Goal: Task Accomplishment & Management: Complete application form

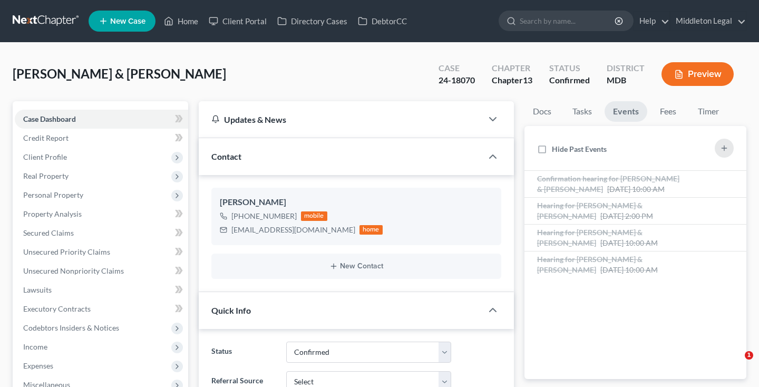
select select "0"
click at [37, 22] on link at bounding box center [46, 21] width 67 height 19
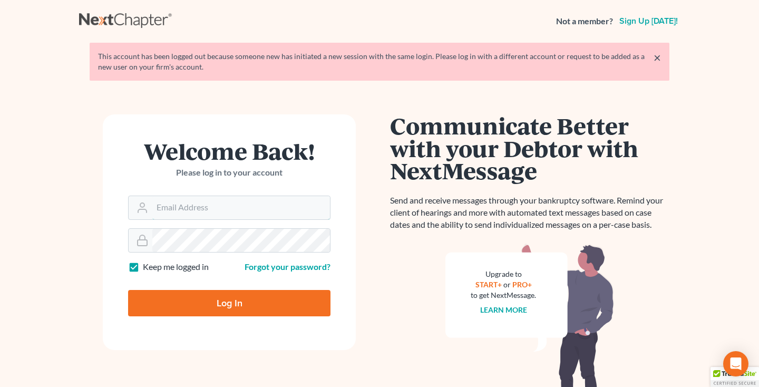
type input "[EMAIL_ADDRESS][DOMAIN_NAME]"
click at [193, 304] on input "Log In" at bounding box center [229, 303] width 202 height 26
type input "Thinking..."
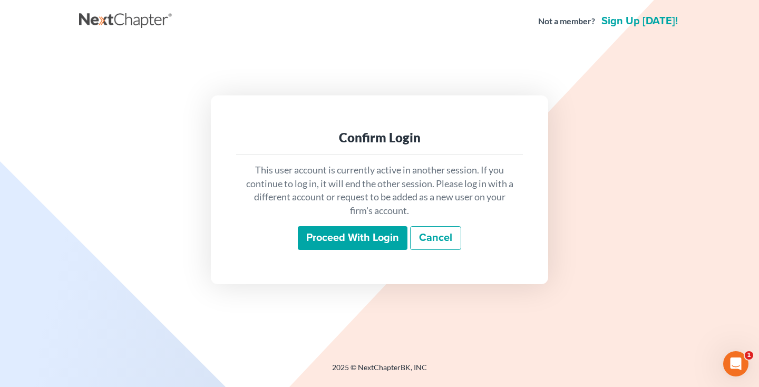
click at [323, 245] on input "Proceed with login" at bounding box center [353, 238] width 110 height 24
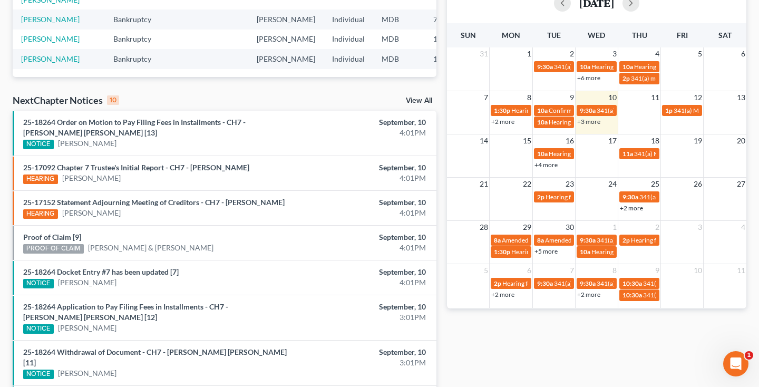
scroll to position [254, 0]
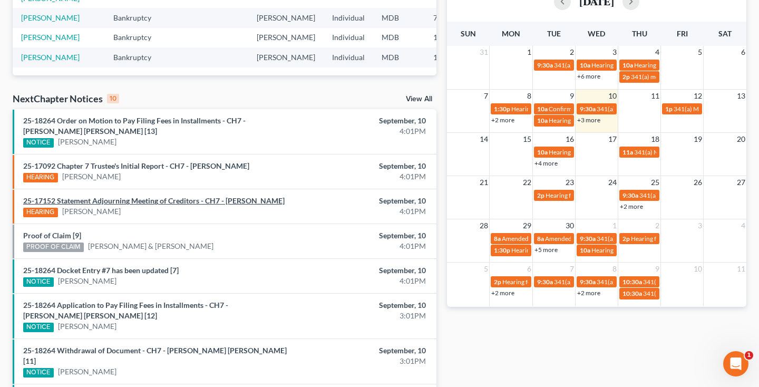
click at [203, 200] on link "25-17152 Statement Adjourning Meeting of Creditors - CH7 - Taiyon Divonte Grego…" at bounding box center [153, 200] width 261 height 9
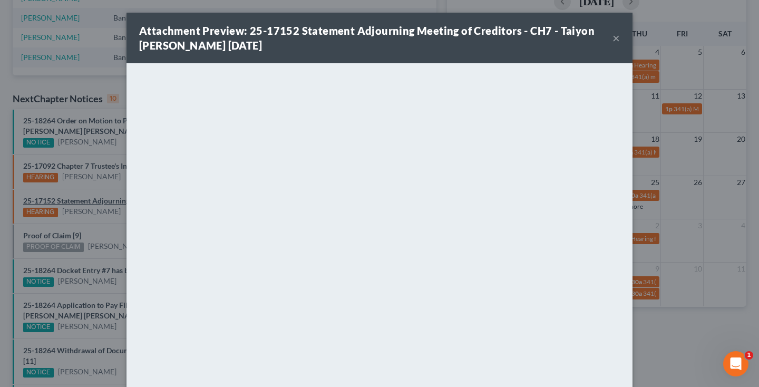
scroll to position [0, 0]
click at [615, 44] on button "×" at bounding box center [616, 38] width 7 height 13
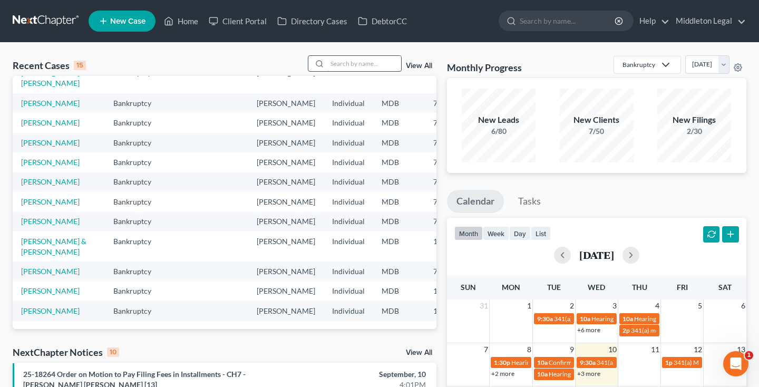
click at [368, 71] on input "search" at bounding box center [364, 63] width 74 height 15
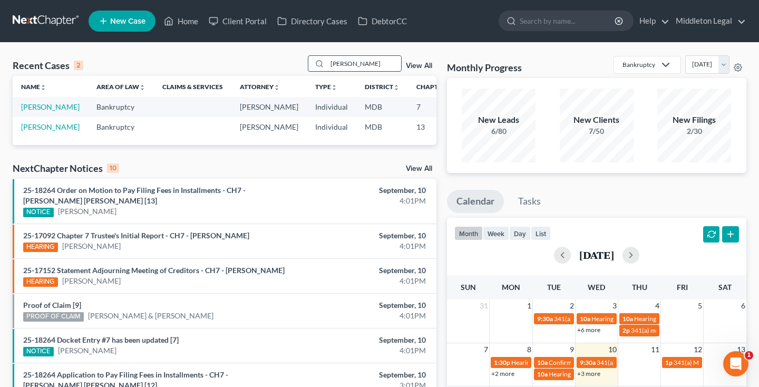
click at [371, 62] on input "Gregory" at bounding box center [364, 63] width 74 height 15
click at [357, 60] on input "Gregory" at bounding box center [364, 63] width 74 height 15
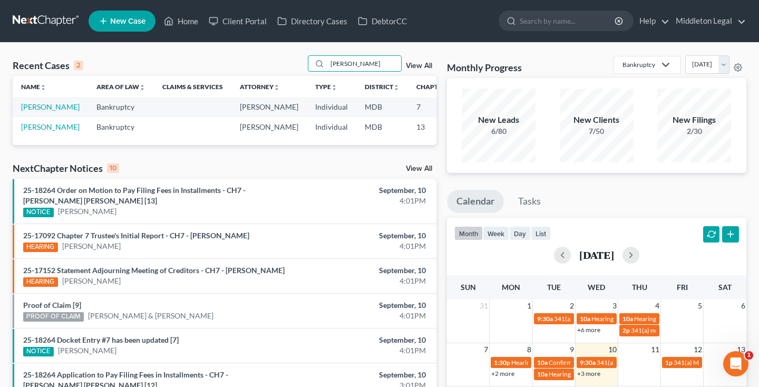
type input "Gregory"
click at [420, 67] on link "View All" at bounding box center [419, 65] width 26 height 7
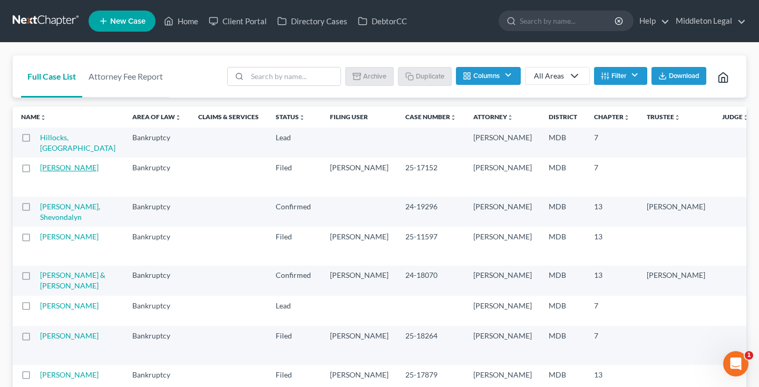
click at [53, 172] on link "[PERSON_NAME]" at bounding box center [69, 167] width 59 height 9
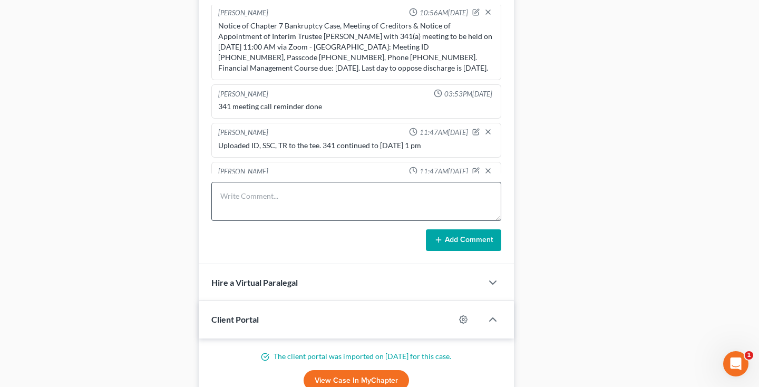
scroll to position [666, 0]
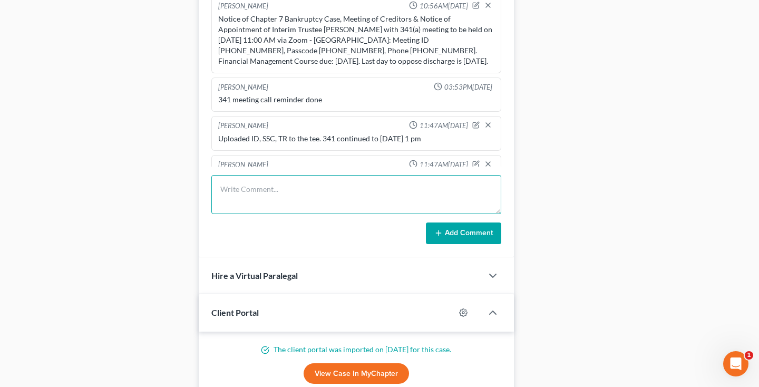
click at [254, 199] on textarea at bounding box center [356, 194] width 290 height 39
paste textarea "Statement Adjourning 341(a) Meeting of Creditors. Section 341(a) Meeting Contin…"
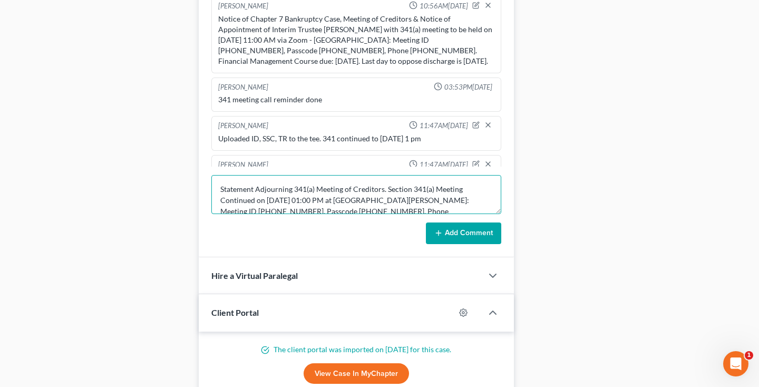
scroll to position [22, 0]
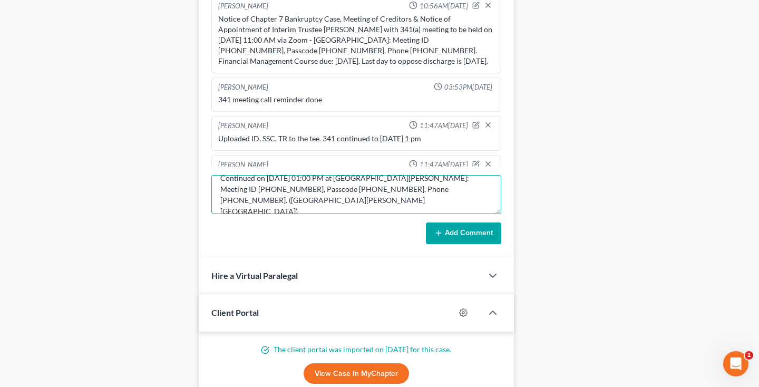
type textarea "Statement Adjourning 341(a) Meeting of Creditors. Section 341(a) Meeting Contin…"
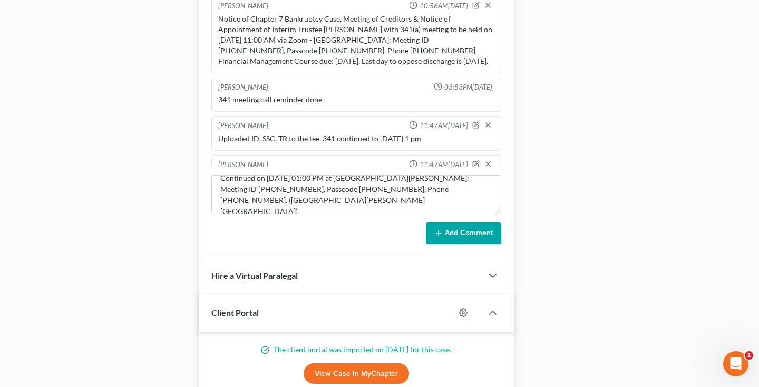
click at [444, 233] on button "Add Comment" at bounding box center [463, 233] width 75 height 22
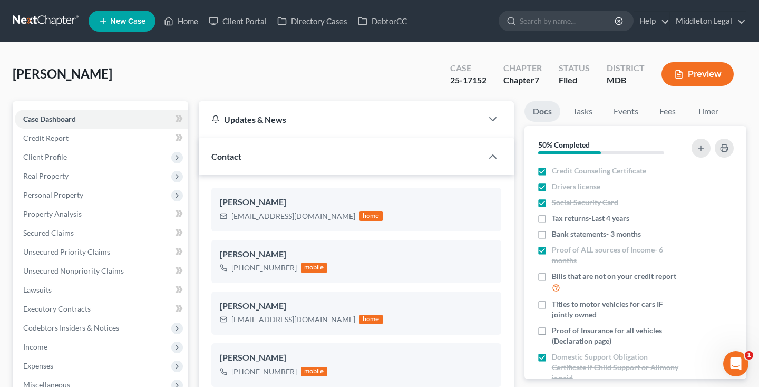
scroll to position [0, 0]
click at [54, 20] on link at bounding box center [46, 21] width 67 height 19
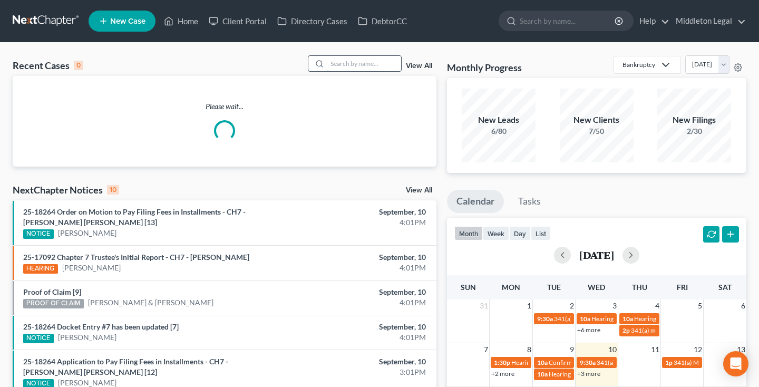
click at [347, 66] on input "search" at bounding box center [364, 63] width 74 height 15
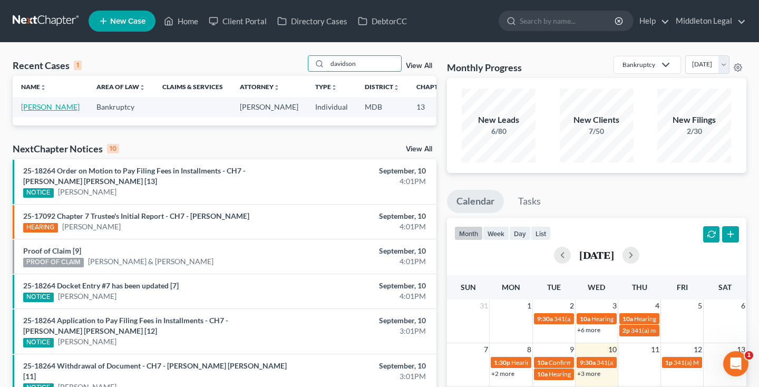
type input "davidson"
click at [32, 111] on link "[PERSON_NAME]" at bounding box center [50, 106] width 59 height 9
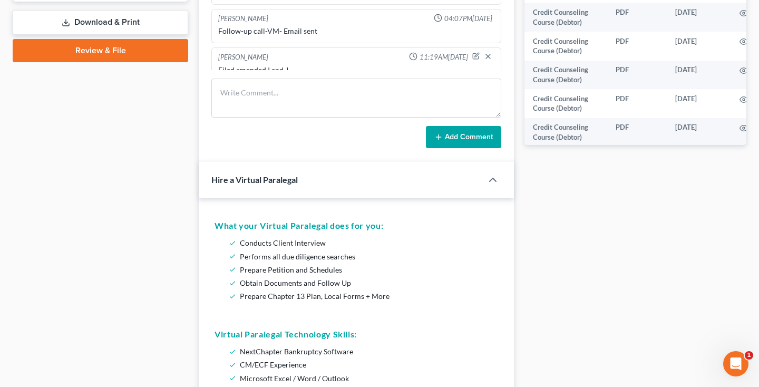
scroll to position [473, 0]
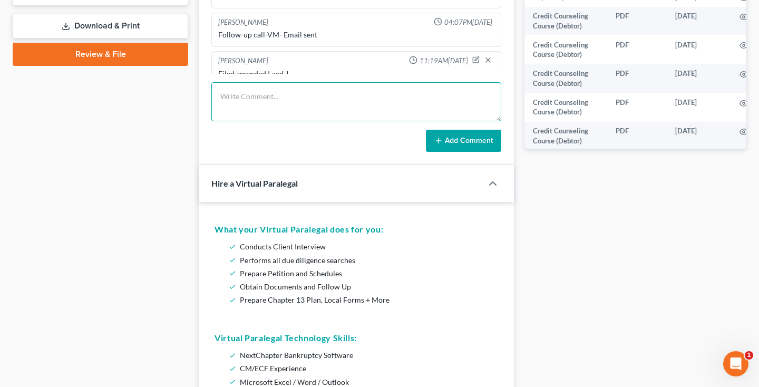
click at [295, 115] on textarea at bounding box center [356, 101] width 290 height 39
paste textarea "Good morning, In this case, the homeowner's association has filed a motion to a…"
type textarea "Good morning, In this case, the homeowner's association has filed a motion to a…"
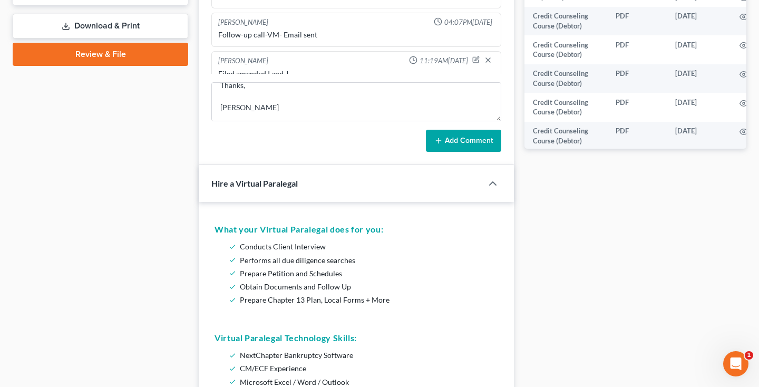
click at [455, 139] on button "Add Comment" at bounding box center [463, 141] width 75 height 22
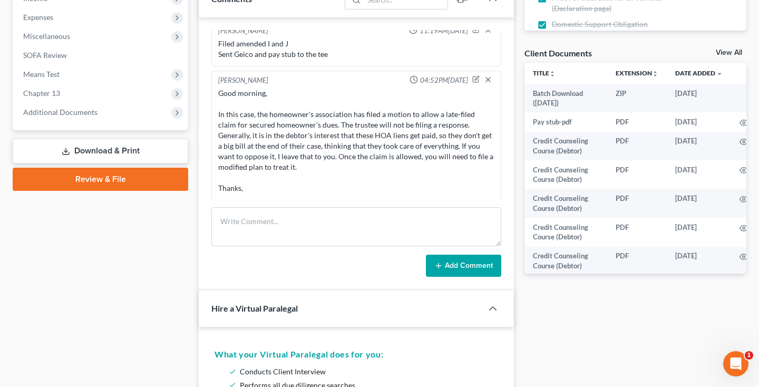
scroll to position [331, 0]
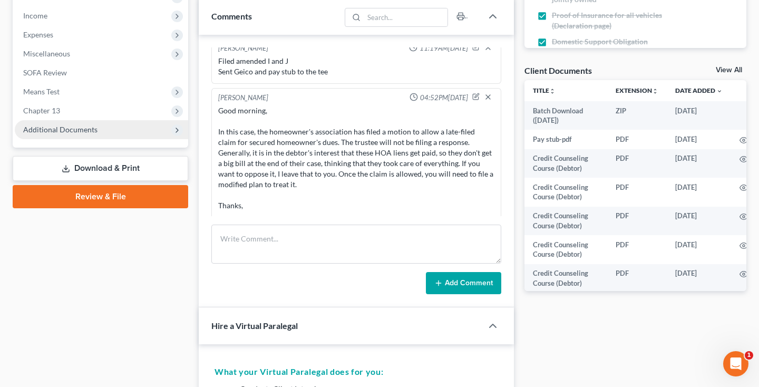
click at [89, 132] on span "Additional Documents" at bounding box center [60, 129] width 74 height 9
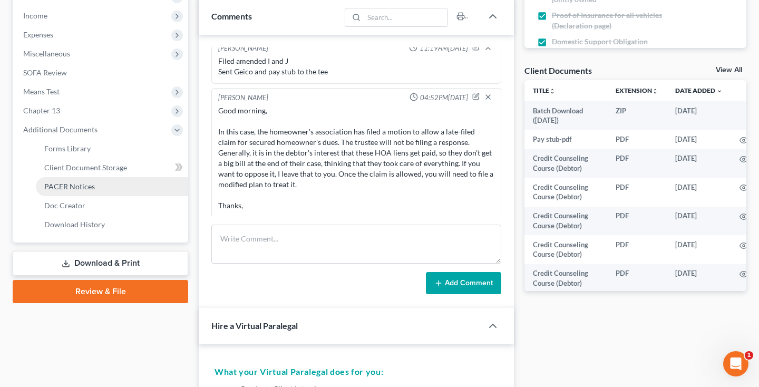
click at [77, 187] on span "PACER Notices" at bounding box center [69, 186] width 51 height 9
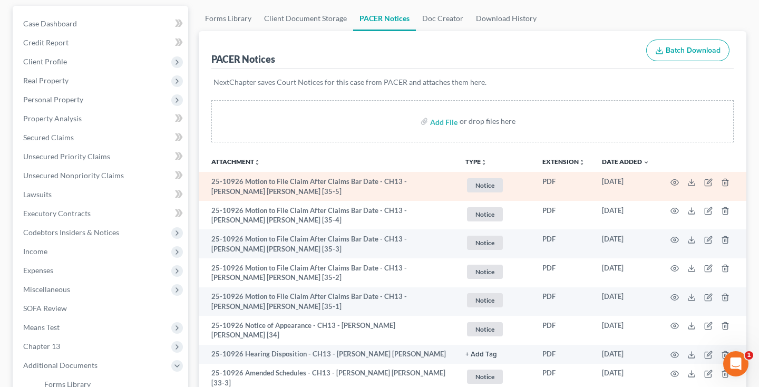
scroll to position [99, 0]
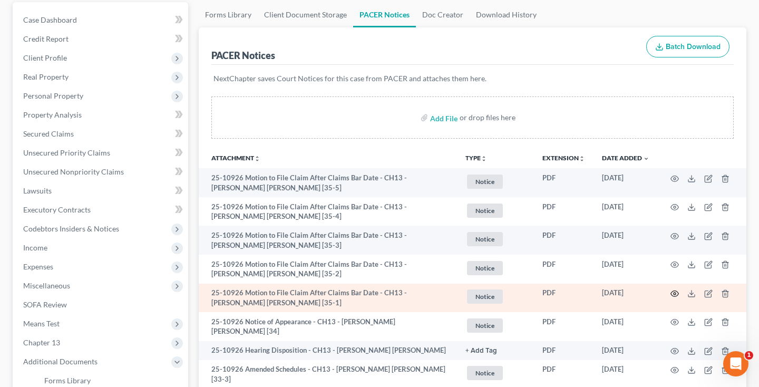
click at [673, 290] on icon "button" at bounding box center [675, 293] width 8 height 8
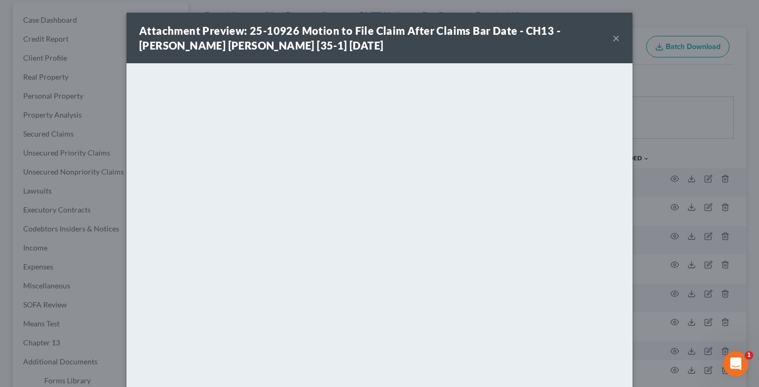
click at [616, 38] on button "×" at bounding box center [616, 38] width 7 height 13
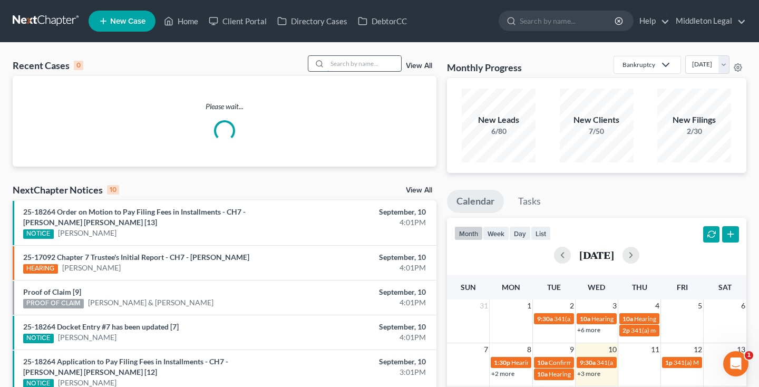
click at [376, 64] on input "search" at bounding box center [364, 63] width 74 height 15
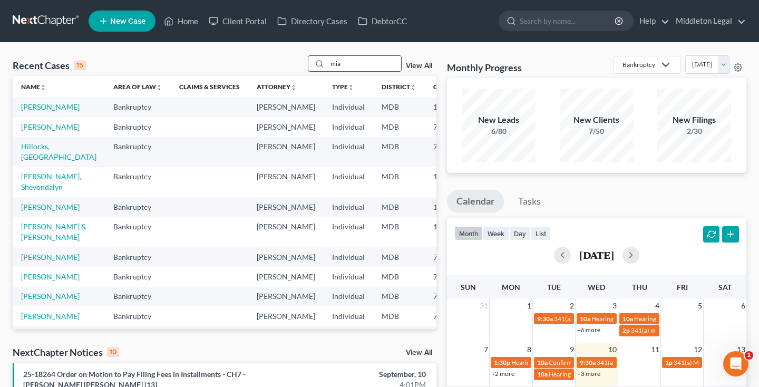
type input "mia"
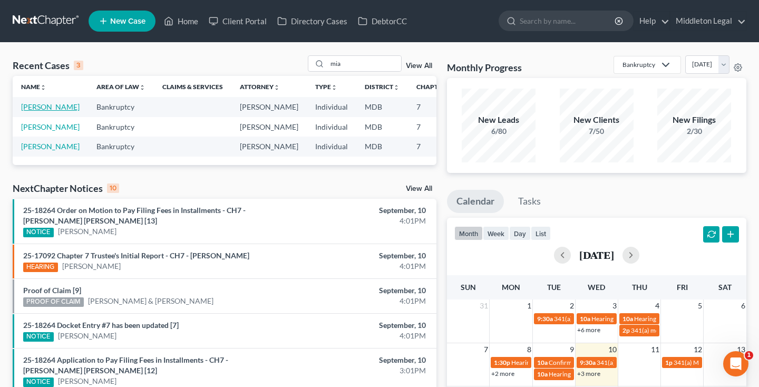
click at [31, 111] on link "[PERSON_NAME]" at bounding box center [50, 106] width 59 height 9
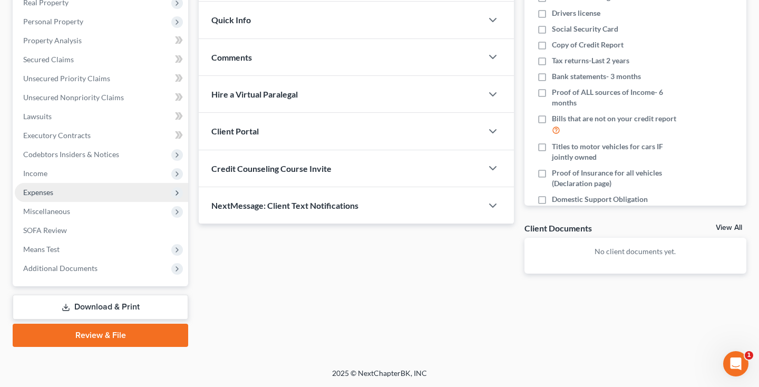
scroll to position [173, 0]
click at [90, 308] on link "Download & Print" at bounding box center [101, 307] width 176 height 25
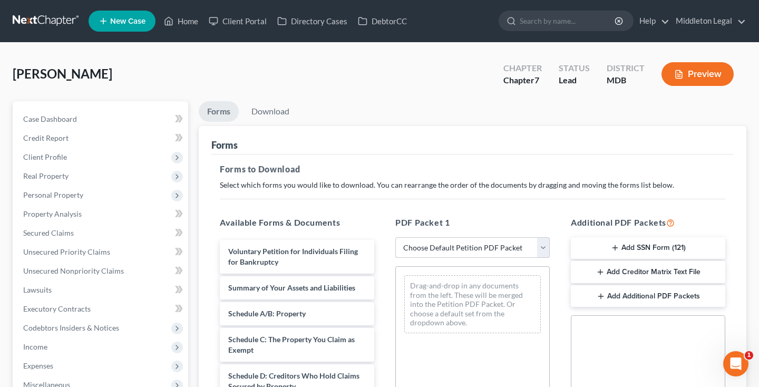
select select "3"
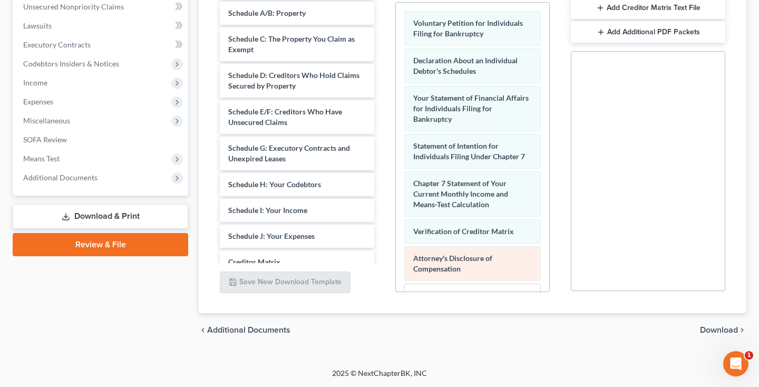
scroll to position [264, 0]
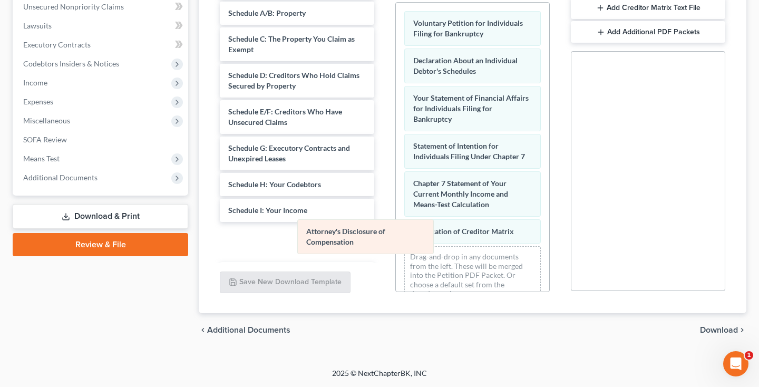
drag, startPoint x: 484, startPoint y: 250, endPoint x: 366, endPoint y: 230, distance: 119.8
click at [396, 231] on div "Attorney's Disclosure of Compensation Voluntary Petition for Individuals Filing…" at bounding box center [472, 158] width 153 height 310
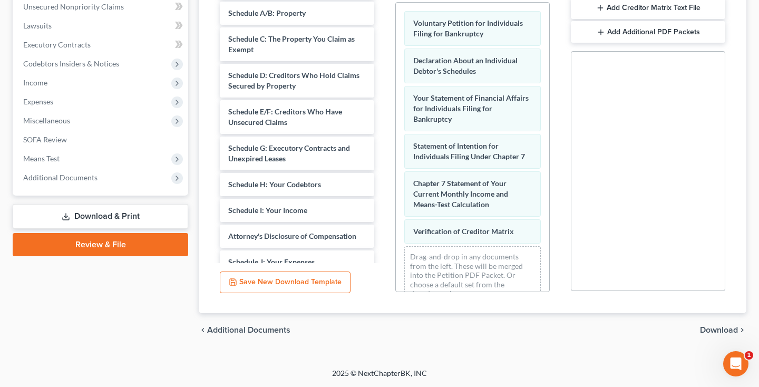
click at [702, 327] on span "Download" at bounding box center [719, 330] width 38 height 8
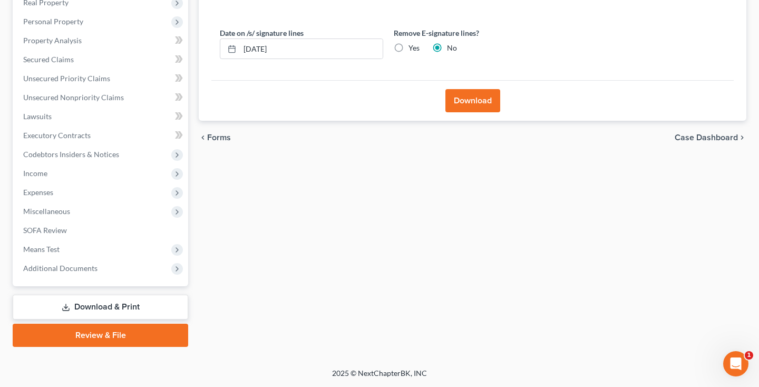
scroll to position [173, 0]
click at [409, 47] on label "Yes" at bounding box center [414, 48] width 11 height 11
click at [413, 47] on input "Yes" at bounding box center [416, 46] width 7 height 7
radio input "true"
radio input "false"
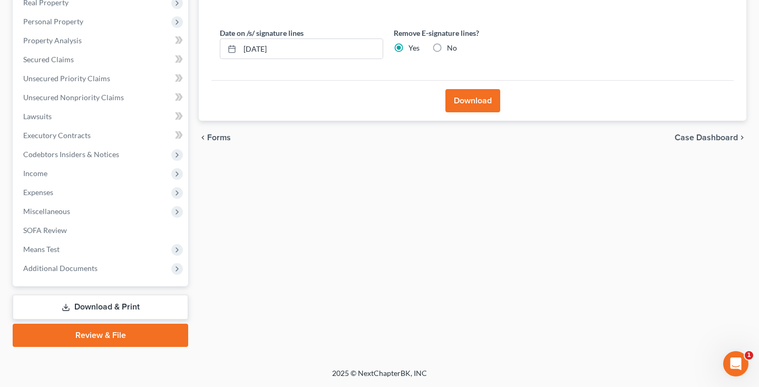
click at [466, 104] on button "Download" at bounding box center [472, 100] width 55 height 23
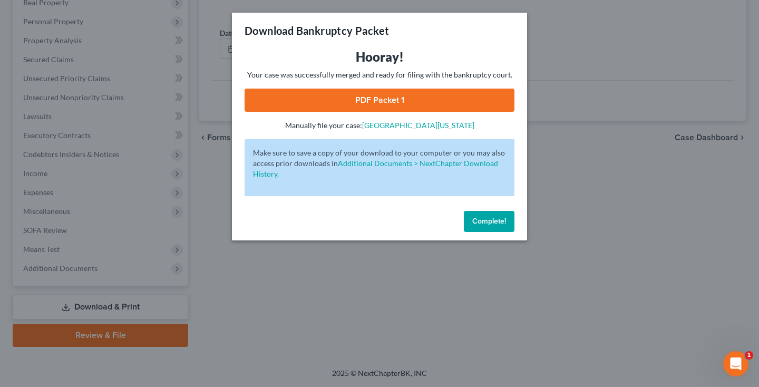
click at [430, 99] on link "PDF Packet 1" at bounding box center [380, 100] width 270 height 23
click at [483, 209] on div "Complete!" at bounding box center [379, 224] width 295 height 34
click at [483, 219] on span "Complete!" at bounding box center [489, 221] width 34 height 9
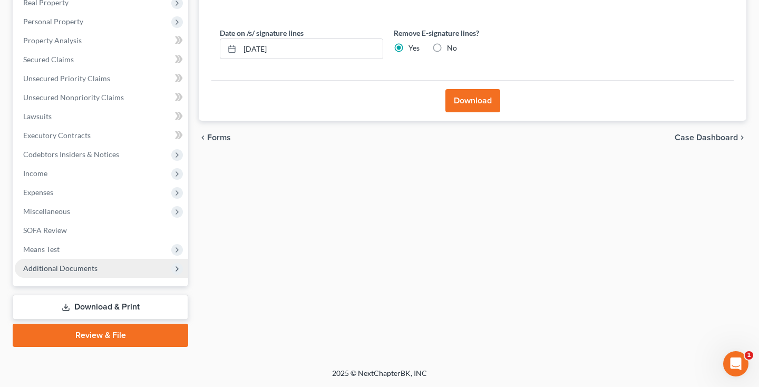
click at [99, 268] on span "Additional Documents" at bounding box center [101, 268] width 173 height 19
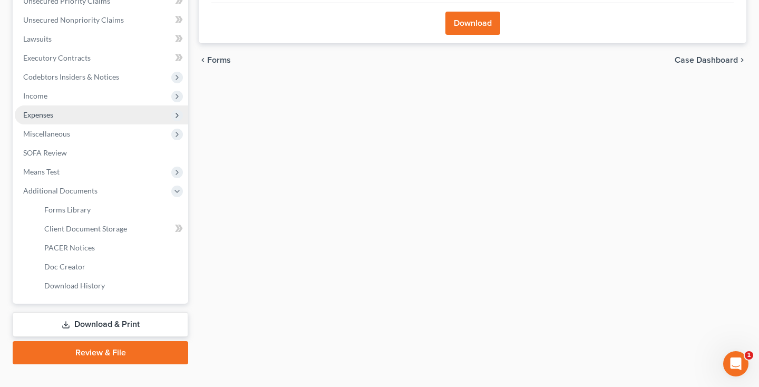
scroll to position [251, 0]
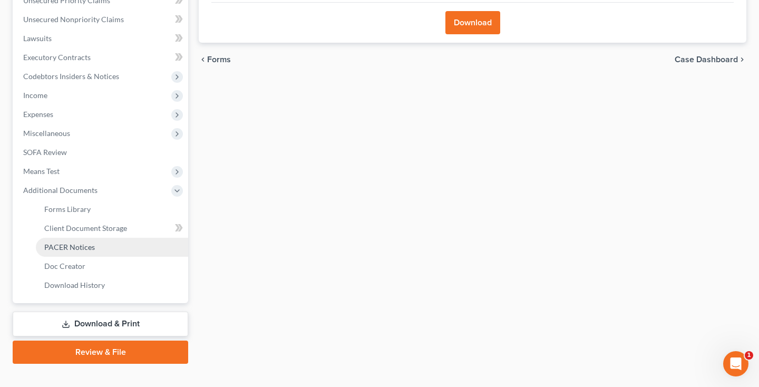
click at [76, 251] on link "PACER Notices" at bounding box center [112, 247] width 152 height 19
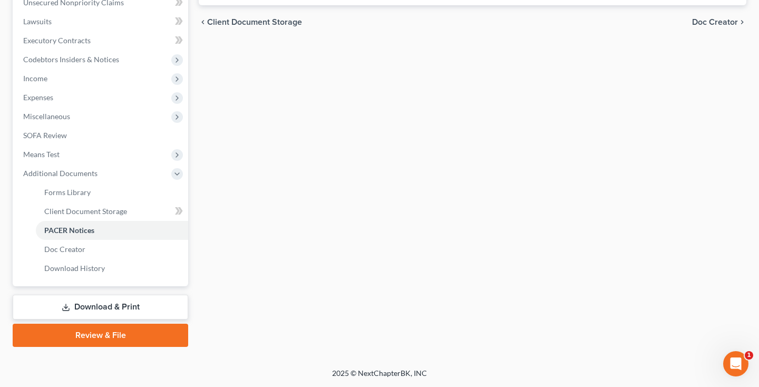
scroll to position [268, 0]
click at [89, 300] on link "Download & Print" at bounding box center [101, 307] width 176 height 25
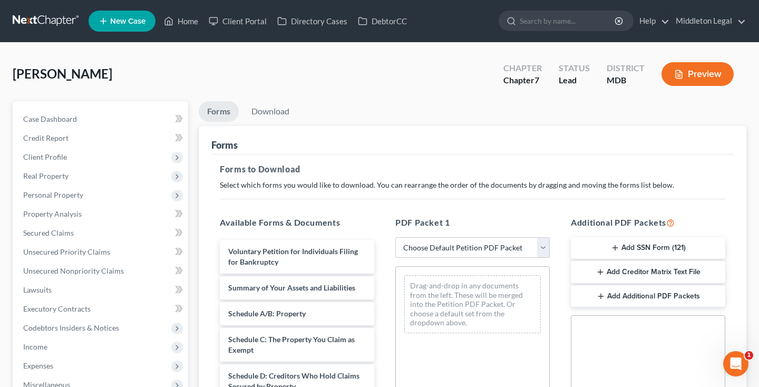
click at [651, 241] on button "Add SSN Form (121)" at bounding box center [648, 248] width 154 height 22
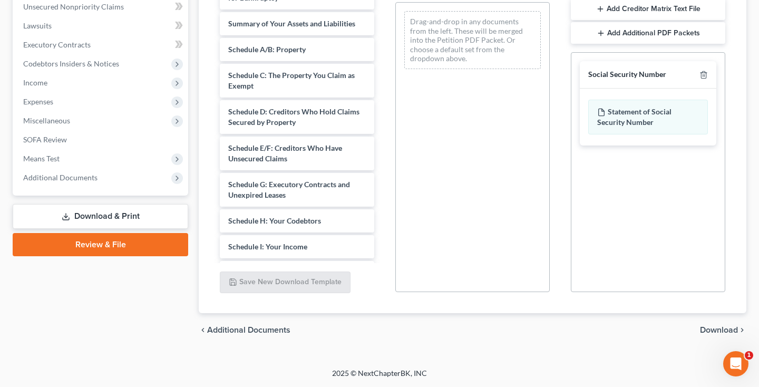
click at [705, 327] on span "Download" at bounding box center [719, 330] width 38 height 8
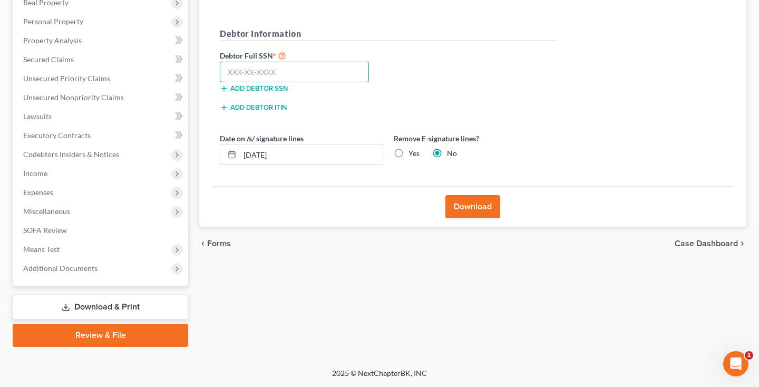
click at [344, 77] on input "text" at bounding box center [294, 72] width 149 height 21
type input "215-33-7886"
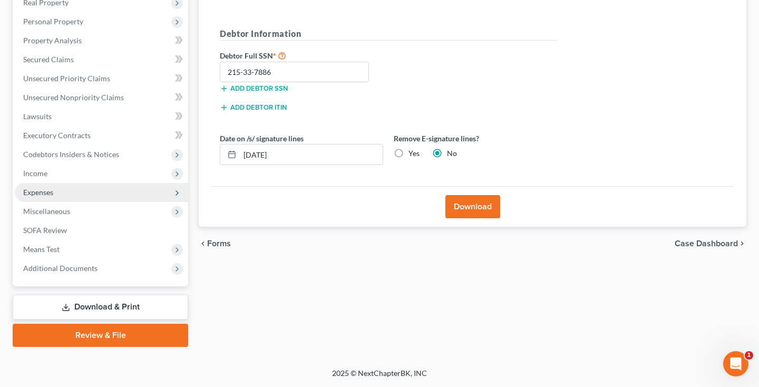
click at [54, 191] on span "Expenses" at bounding box center [101, 192] width 173 height 19
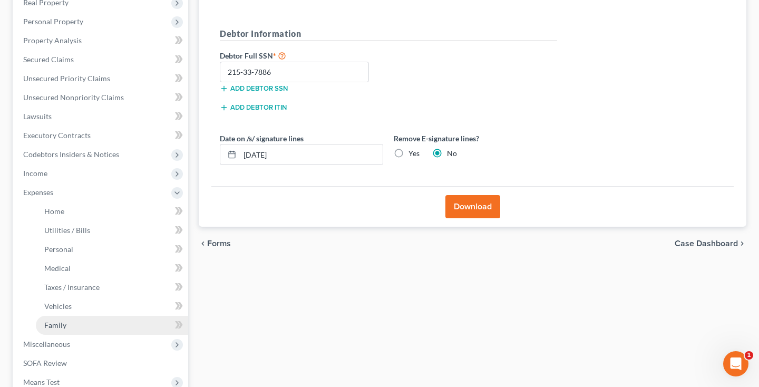
click at [57, 326] on span "Family" at bounding box center [55, 325] width 22 height 9
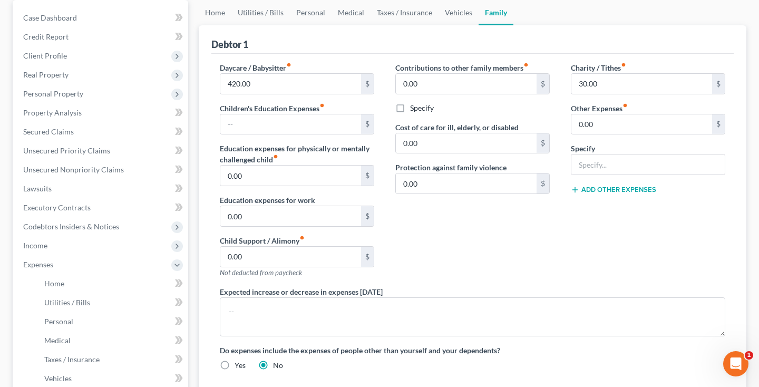
scroll to position [100, 0]
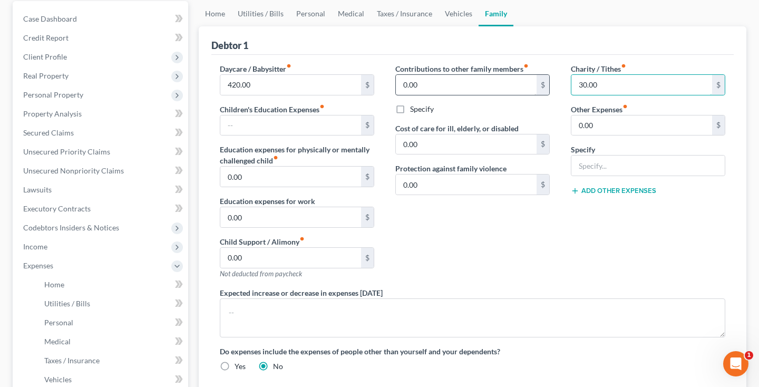
drag, startPoint x: 609, startPoint y: 86, endPoint x: 533, endPoint y: 76, distance: 77.1
click at [533, 76] on div "Daycare / Babysitter fiber_manual_record 420.00 $ Children's Education Expenses…" at bounding box center [472, 221] width 527 height 317
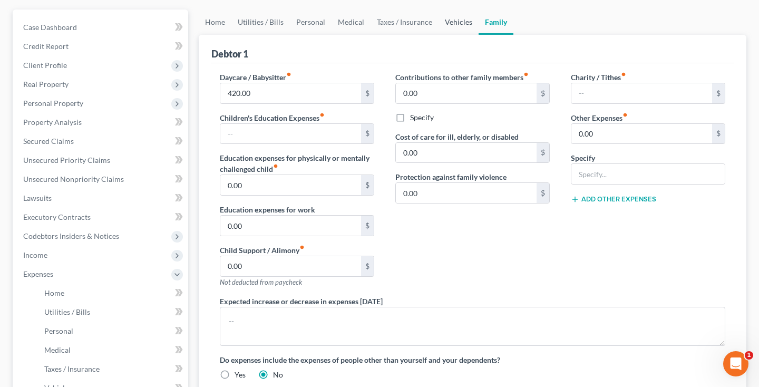
click at [452, 21] on link "Vehicles" at bounding box center [459, 21] width 40 height 25
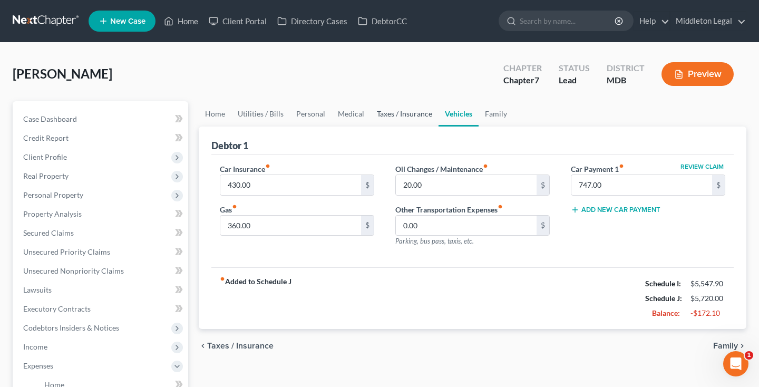
click at [405, 122] on link "Taxes / Insurance" at bounding box center [405, 113] width 68 height 25
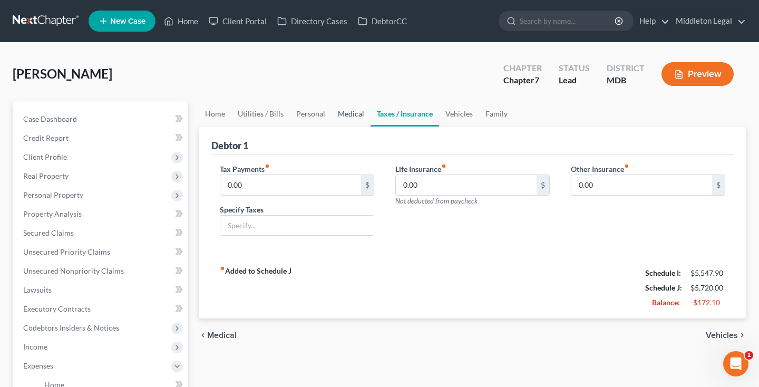
click at [356, 115] on link "Medical" at bounding box center [351, 113] width 39 height 25
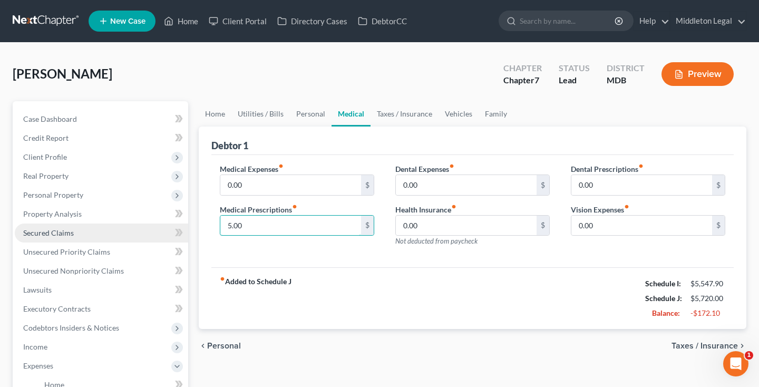
drag, startPoint x: 251, startPoint y: 225, endPoint x: 174, endPoint y: 224, distance: 77.0
click at [174, 224] on div "Petition Navigation Case Dashboard Payments Invoices Payments Payments Credit R…" at bounding box center [379, 377] width 744 height 552
click at [316, 112] on link "Personal" at bounding box center [311, 113] width 42 height 25
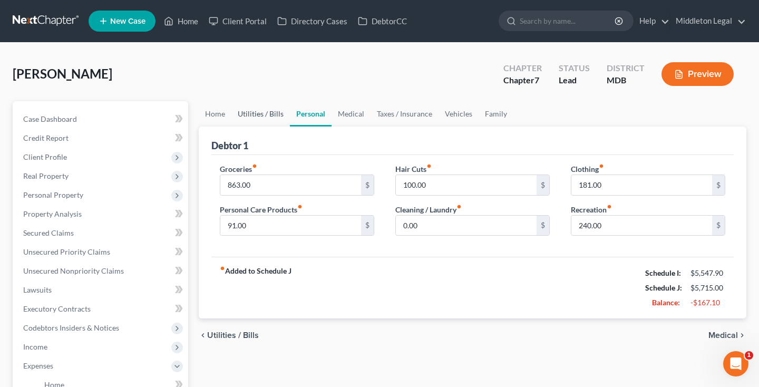
click at [285, 116] on link "Utilities / Bills" at bounding box center [260, 113] width 59 height 25
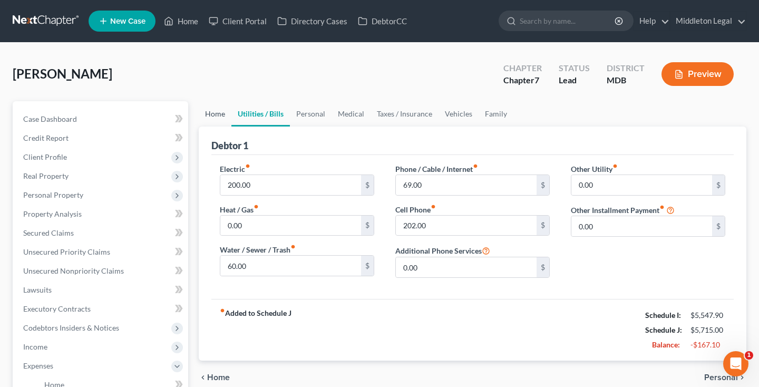
click at [221, 116] on link "Home" at bounding box center [215, 113] width 33 height 25
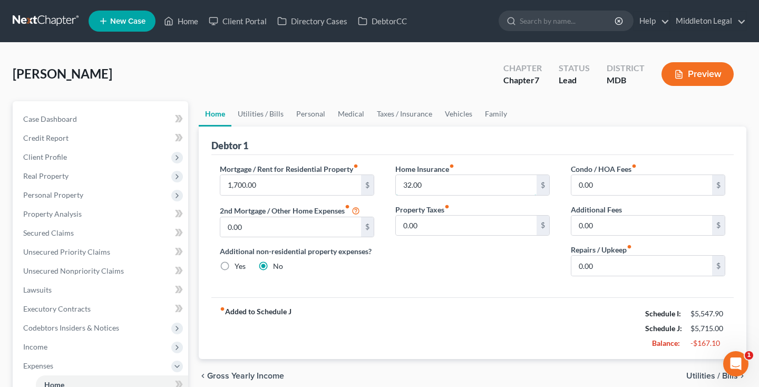
drag, startPoint x: 426, startPoint y: 184, endPoint x: 389, endPoint y: 184, distance: 37.4
click at [389, 184] on div "Home Insurance fiber_manual_record 32.00 $ Property Taxes fiber_manual_record 0…" at bounding box center [473, 223] width 176 height 121
type input "12"
click at [489, 271] on div "Home Insurance fiber_manual_record 12 $ Property Taxes fiber_manual_record 0.00…" at bounding box center [473, 223] width 176 height 121
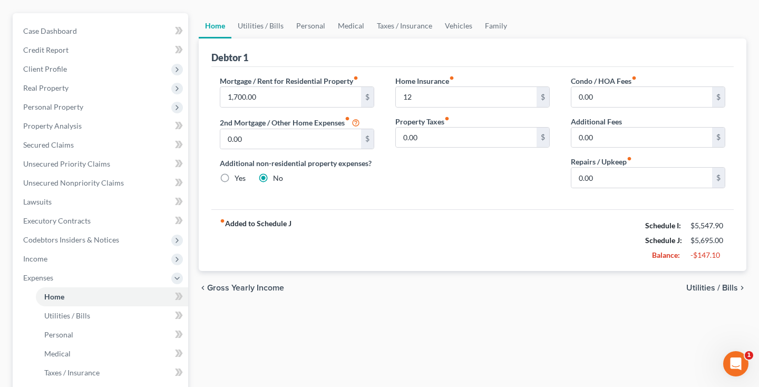
scroll to position [85, 0]
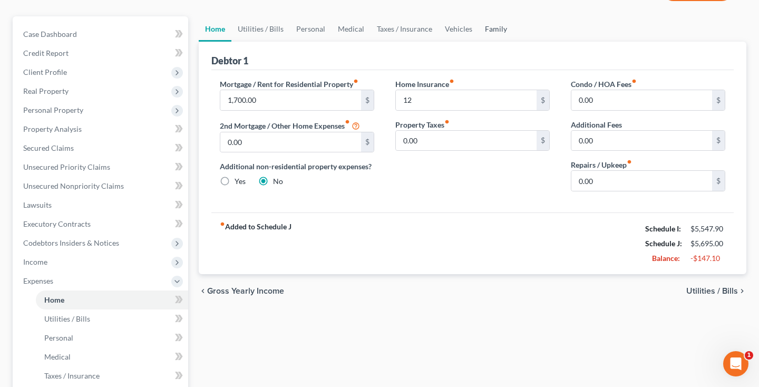
click at [496, 34] on link "Family" at bounding box center [496, 28] width 35 height 25
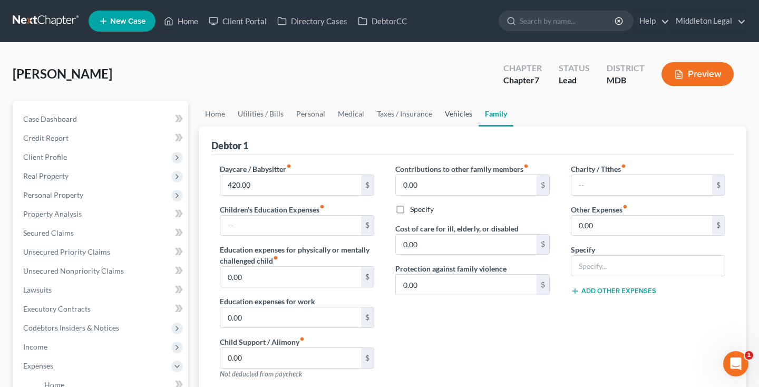
click at [452, 108] on link "Vehicles" at bounding box center [459, 113] width 40 height 25
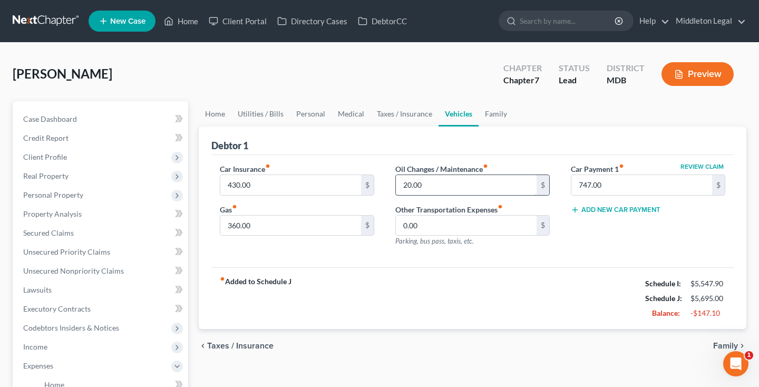
drag, startPoint x: 421, startPoint y: 185, endPoint x: 396, endPoint y: 185, distance: 25.3
click at [396, 185] on input "20.00" at bounding box center [466, 185] width 141 height 20
type input "10"
click at [423, 119] on link "Taxes / Insurance" at bounding box center [405, 113] width 68 height 25
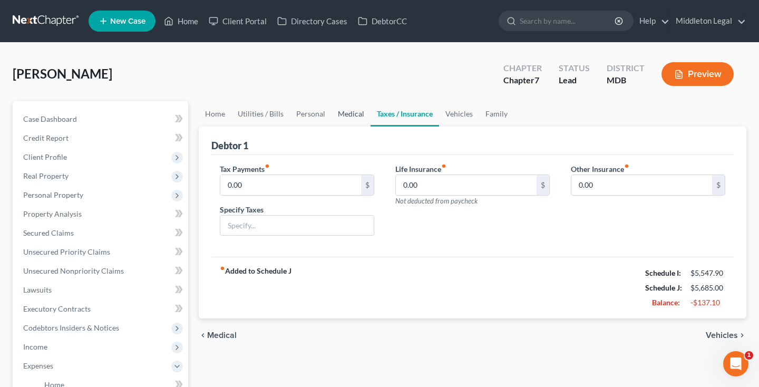
click at [351, 112] on link "Medical" at bounding box center [351, 113] width 39 height 25
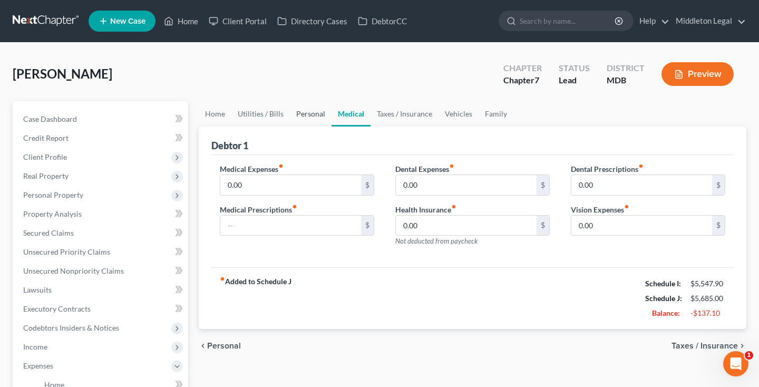
click at [297, 117] on link "Personal" at bounding box center [311, 113] width 42 height 25
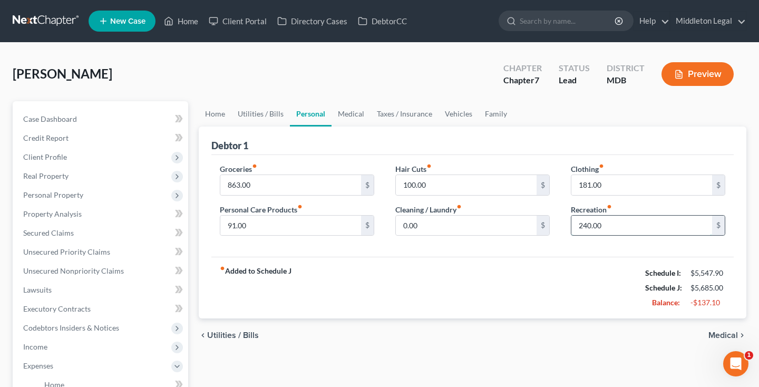
click at [586, 228] on input "240.00" at bounding box center [641, 226] width 141 height 20
type input "200"
click at [562, 278] on div "fiber_manual_record Added to Schedule J Schedule I: $5,547.90 Schedule J: $5,64…" at bounding box center [472, 288] width 522 height 62
click at [269, 116] on link "Utilities / Bills" at bounding box center [260, 113] width 59 height 25
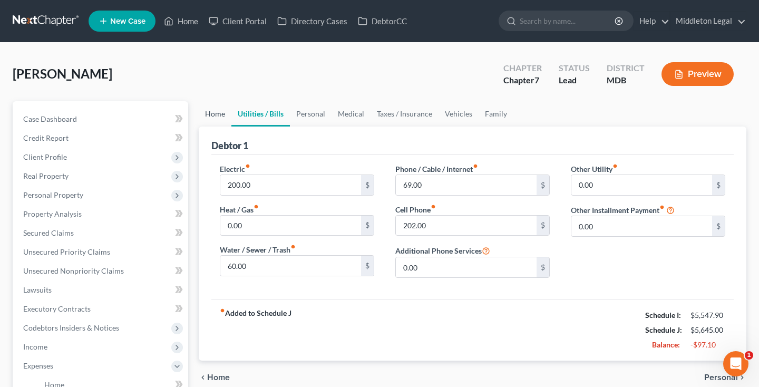
click at [217, 120] on link "Home" at bounding box center [215, 113] width 33 height 25
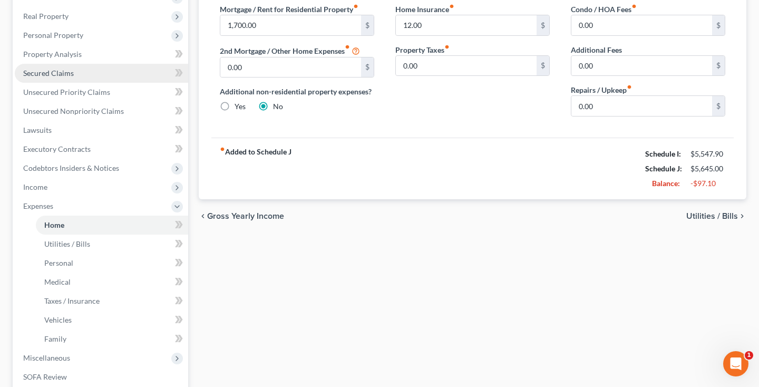
scroll to position [175, 0]
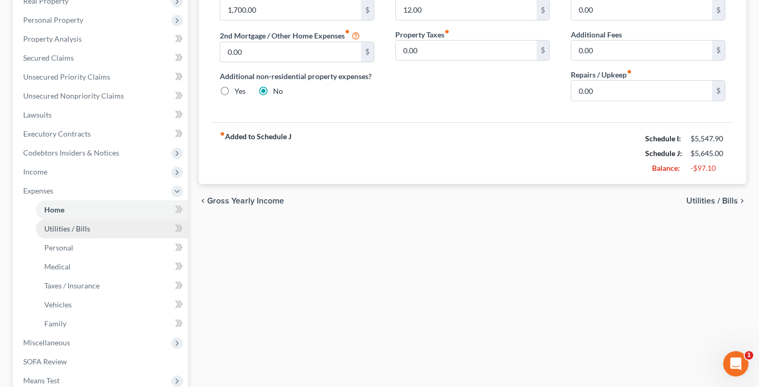
click at [127, 222] on link "Utilities / Bills" at bounding box center [112, 228] width 152 height 19
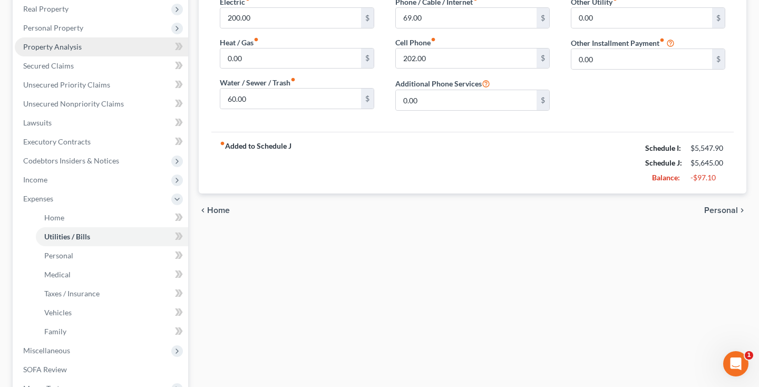
scroll to position [178, 0]
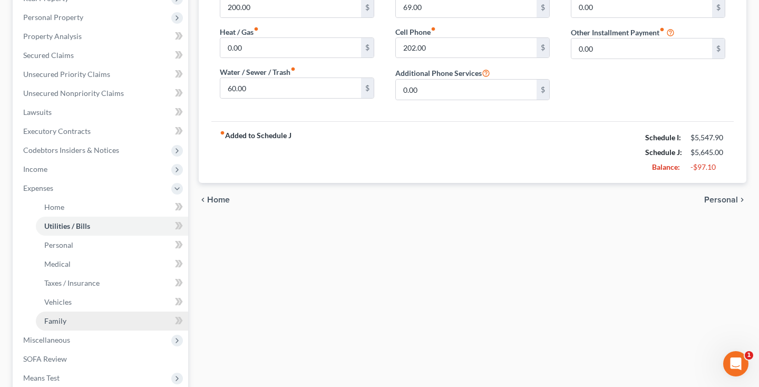
click at [59, 321] on span "Family" at bounding box center [55, 320] width 22 height 9
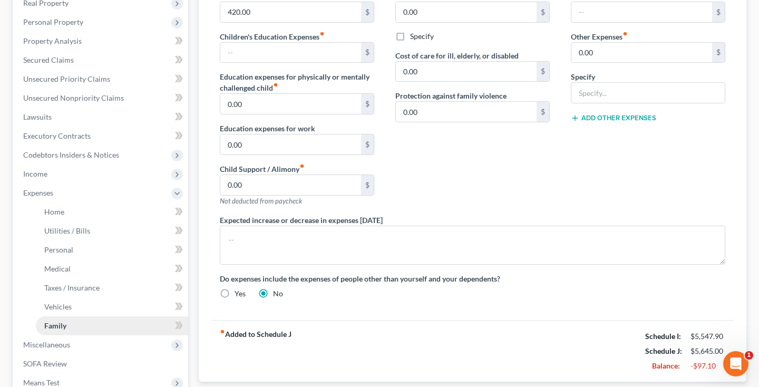
scroll to position [192, 0]
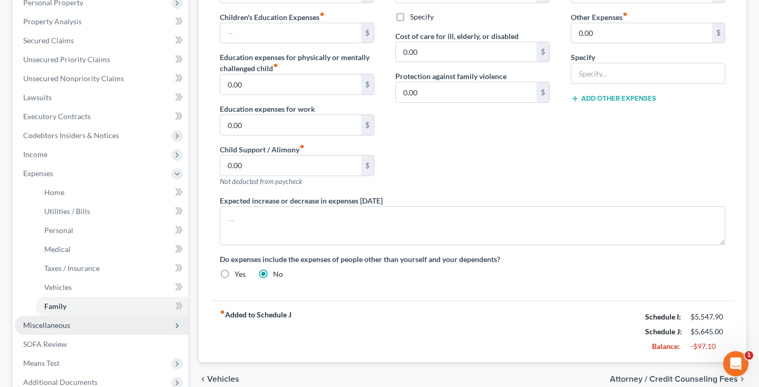
click at [52, 331] on span "Miscellaneous" at bounding box center [101, 325] width 173 height 19
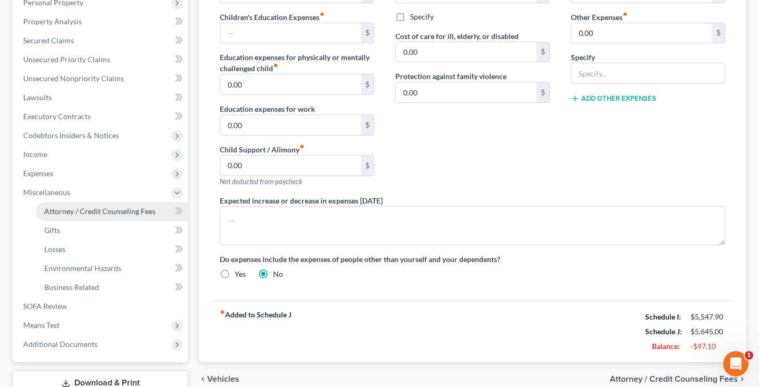
click at [94, 216] on link "Attorney / Credit Counseling Fees" at bounding box center [112, 211] width 152 height 19
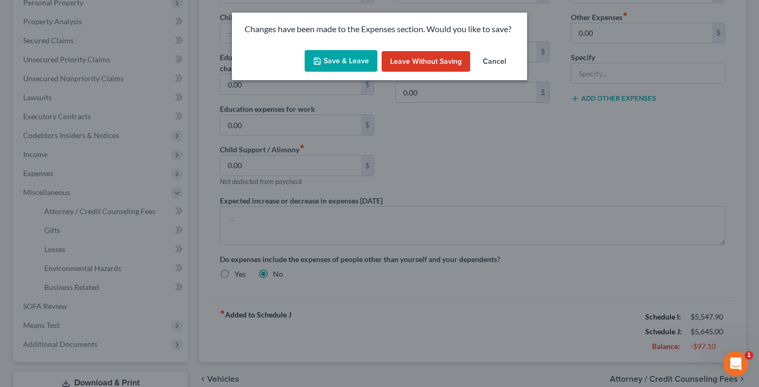
click at [358, 66] on button "Save & Leave" at bounding box center [341, 61] width 73 height 22
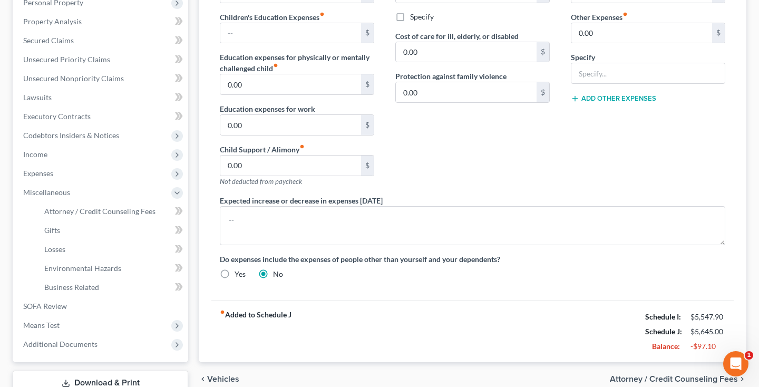
select select "0"
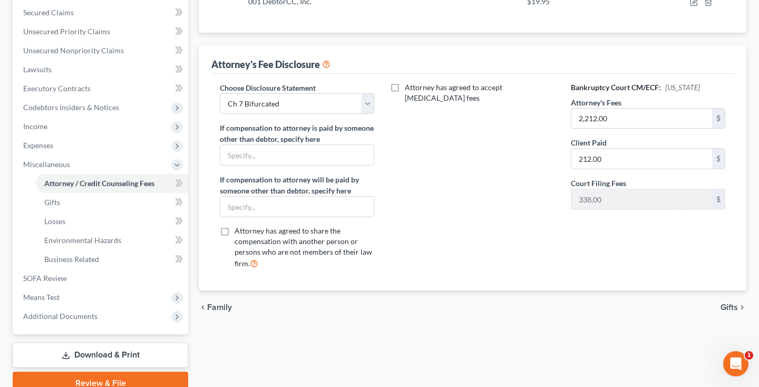
scroll to position [224, 0]
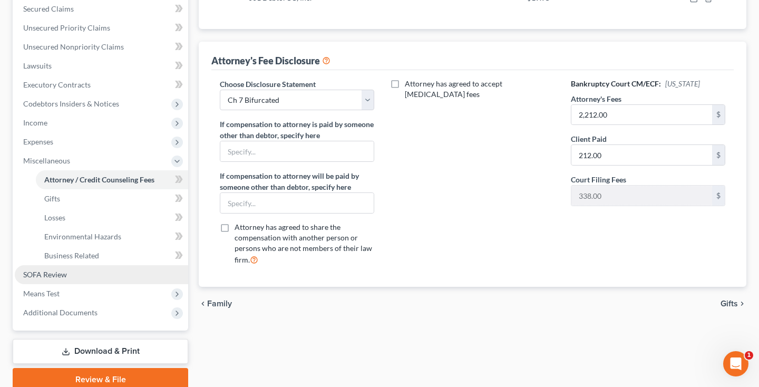
click at [63, 273] on span "SOFA Review" at bounding box center [45, 274] width 44 height 9
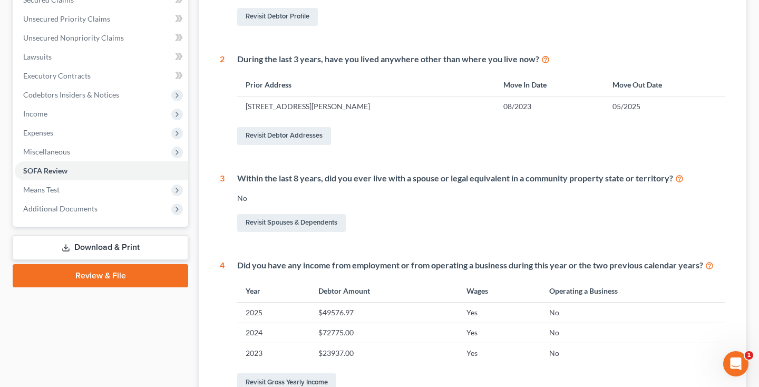
scroll to position [222, 0]
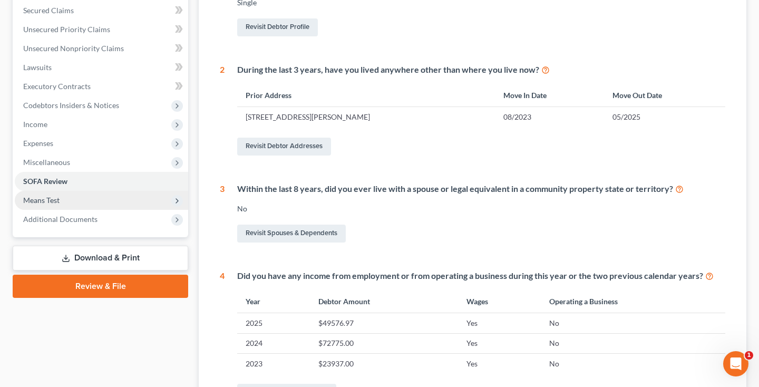
click at [58, 200] on span "Means Test" at bounding box center [41, 200] width 36 height 9
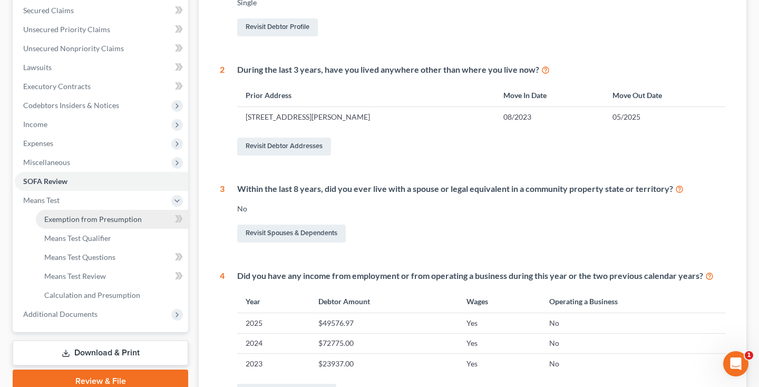
click at [77, 218] on span "Exemption from Presumption" at bounding box center [93, 219] width 98 height 9
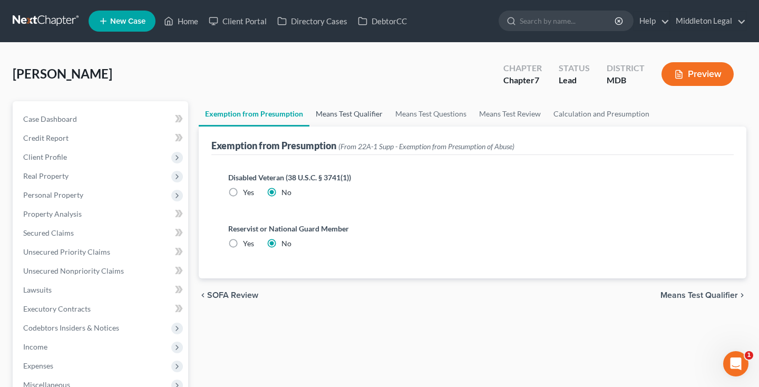
click at [350, 114] on link "Means Test Qualifier" at bounding box center [349, 113] width 80 height 25
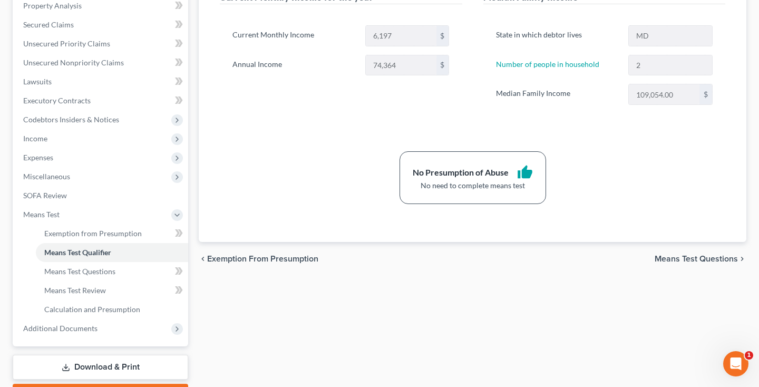
scroll to position [217, 0]
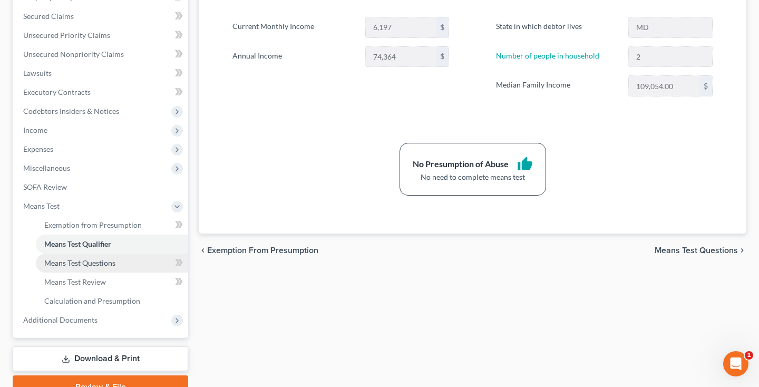
click at [113, 260] on span "Means Test Questions" at bounding box center [79, 262] width 71 height 9
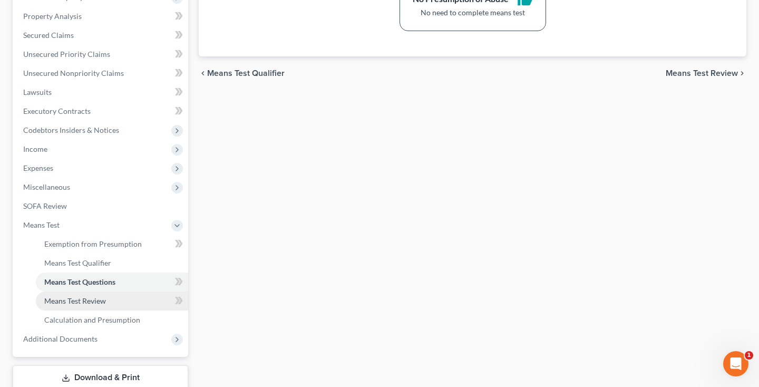
click at [84, 298] on span "Means Test Review" at bounding box center [75, 300] width 62 height 9
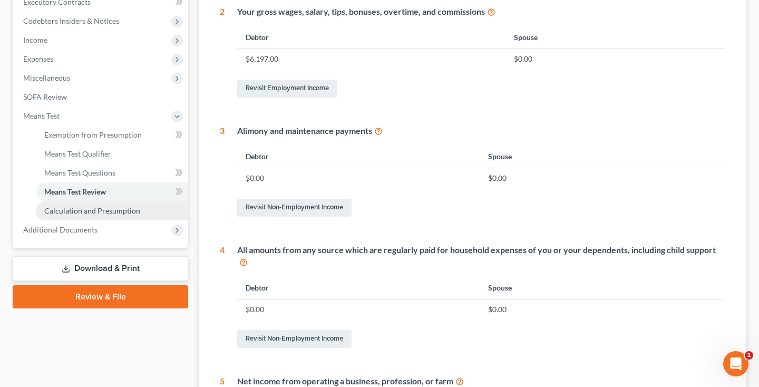
click at [84, 208] on span "Calculation and Presumption" at bounding box center [92, 210] width 96 height 9
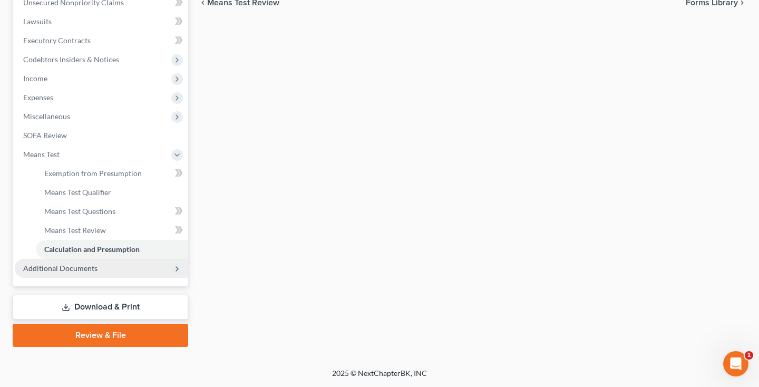
scroll to position [268, 0]
click at [60, 267] on span "Additional Documents" at bounding box center [60, 268] width 74 height 9
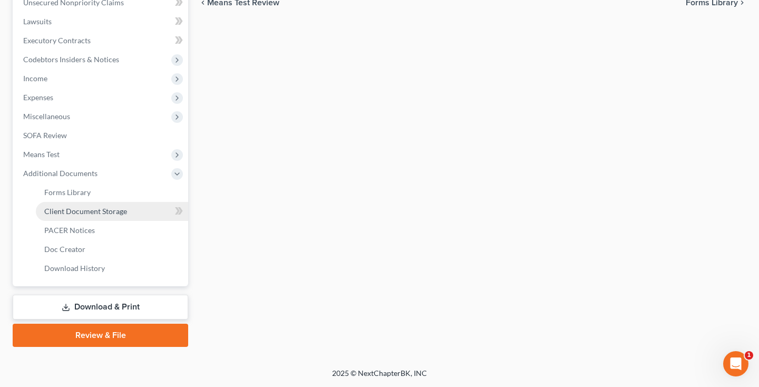
click at [72, 214] on span "Client Document Storage" at bounding box center [85, 211] width 83 height 9
click at [121, 310] on link "Download & Print" at bounding box center [101, 307] width 176 height 25
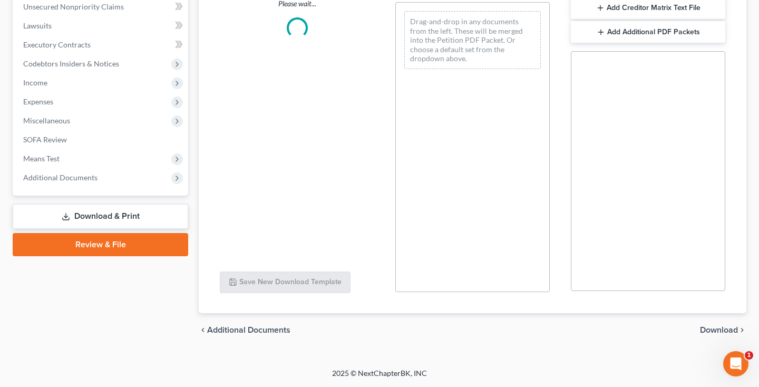
scroll to position [34, 0]
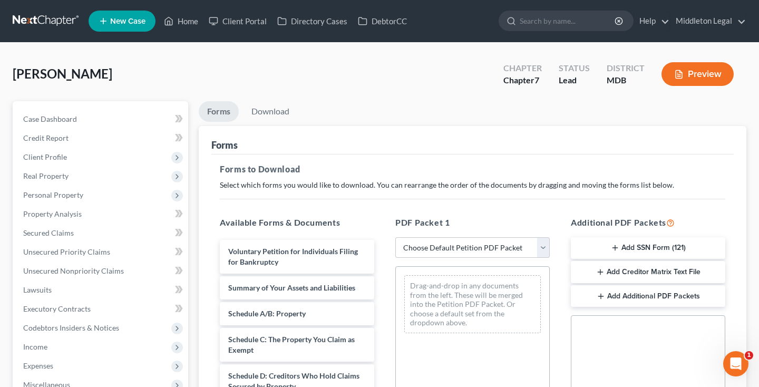
click at [643, 242] on button "Add SSN Form (121)" at bounding box center [648, 248] width 154 height 22
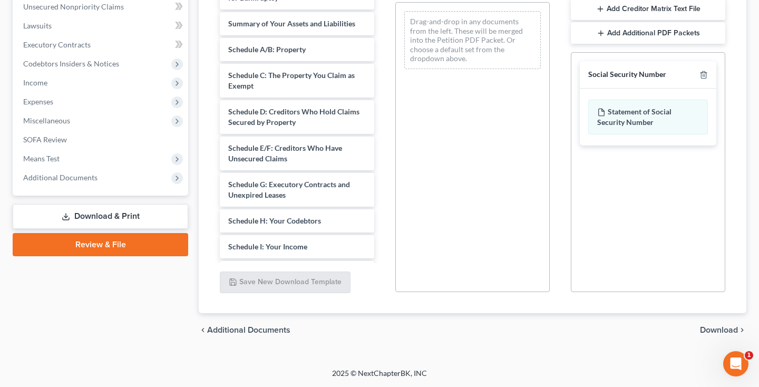
click at [712, 323] on div "chevron_left Additional Documents Download chevron_right" at bounding box center [473, 330] width 548 height 34
click at [715, 334] on span "Download" at bounding box center [719, 330] width 38 height 8
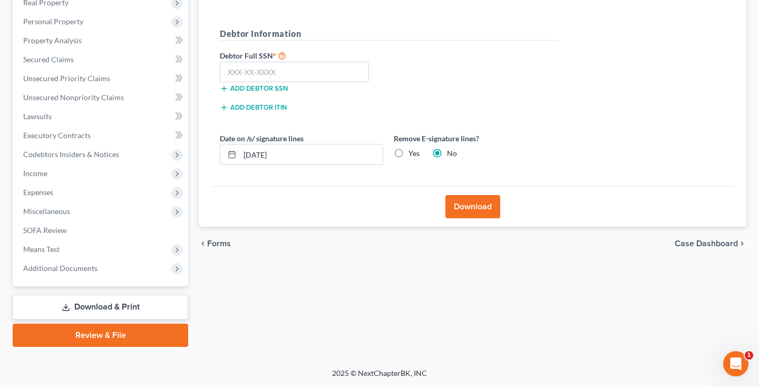
scroll to position [173, 0]
click at [300, 76] on input "text" at bounding box center [294, 72] width 149 height 21
type input "215-33-7886"
click at [470, 215] on button "Download" at bounding box center [472, 206] width 55 height 23
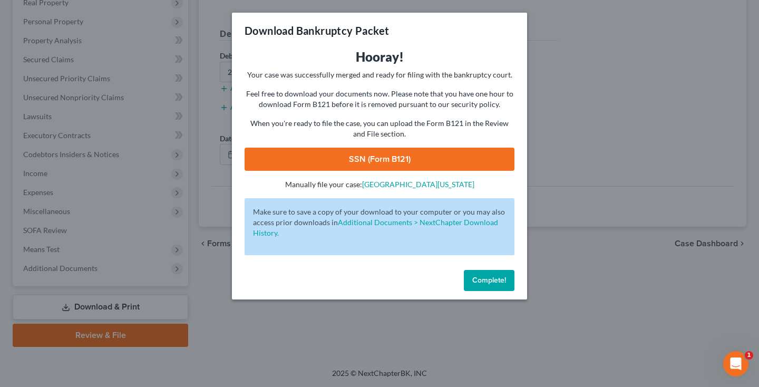
click at [433, 158] on link "SSN (Form B121)" at bounding box center [380, 159] width 270 height 23
click at [482, 285] on button "Complete!" at bounding box center [489, 280] width 51 height 21
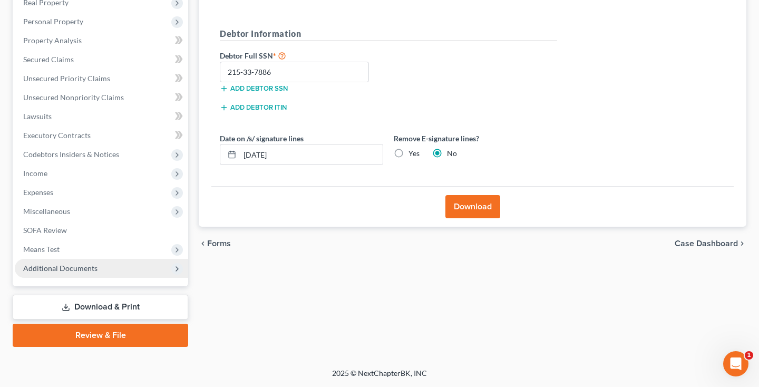
click at [73, 266] on span "Additional Documents" at bounding box center [60, 268] width 74 height 9
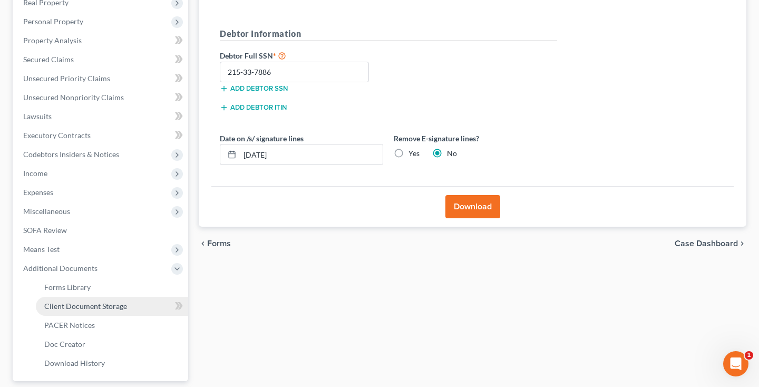
click at [88, 311] on link "Client Document Storage" at bounding box center [112, 306] width 152 height 19
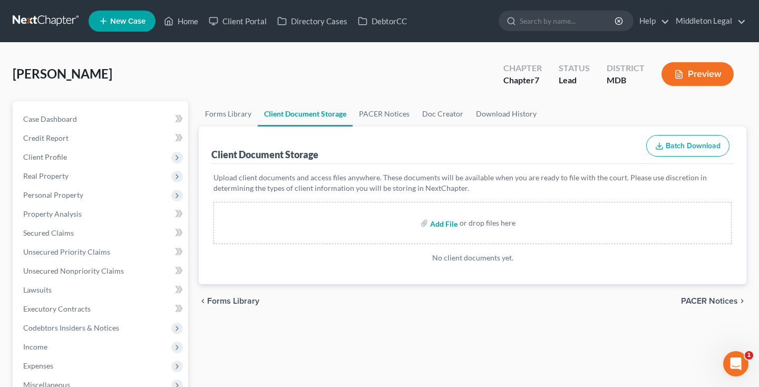
click at [442, 225] on input "file" at bounding box center [442, 223] width 25 height 19
type input "C:\fakepath\Certificate-4.pdf"
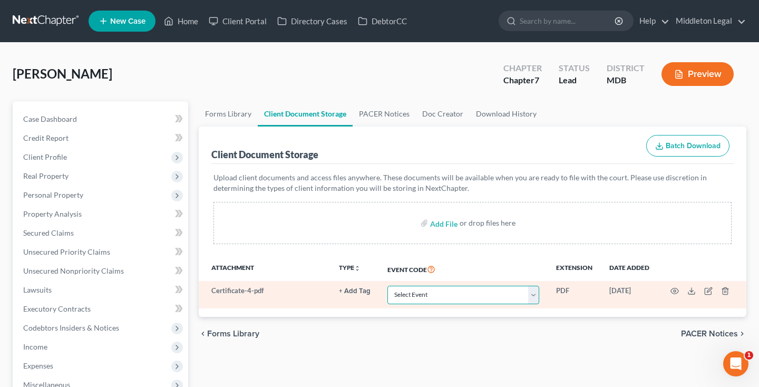
select select "14"
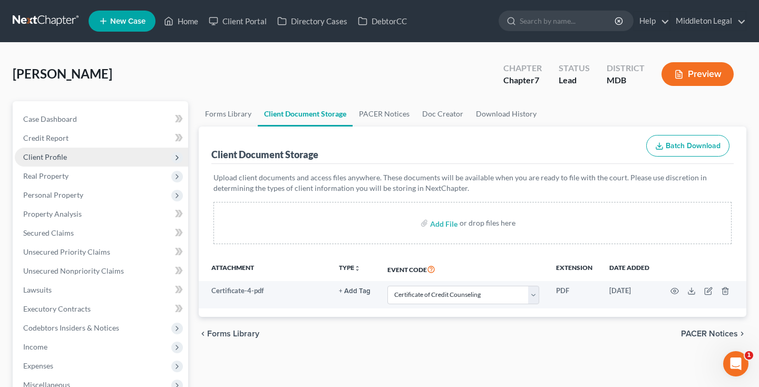
click at [72, 156] on span "Client Profile" at bounding box center [101, 157] width 173 height 19
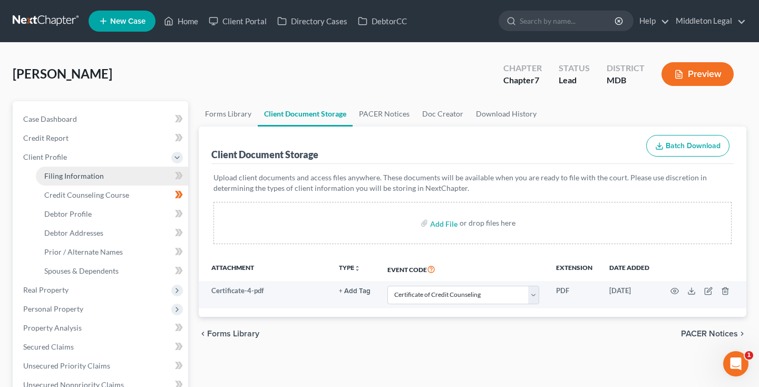
click at [75, 177] on span "Filing Information" at bounding box center [74, 175] width 60 height 9
select select "1"
select select "0"
select select "21"
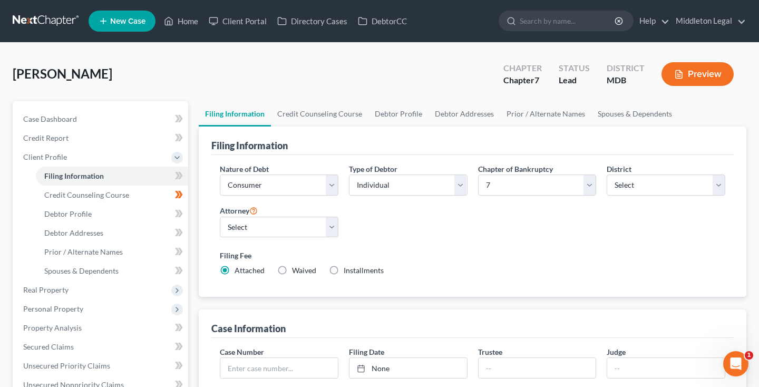
click at [344, 269] on label "Installments Installments" at bounding box center [364, 270] width 40 height 11
click at [348, 269] on input "Installments Installments" at bounding box center [351, 268] width 7 height 7
radio input "true"
radio input "false"
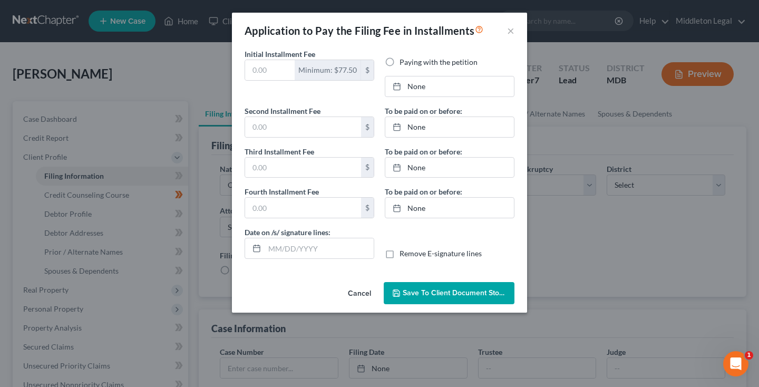
type input "0.00"
radio input "true"
type input "0.00"
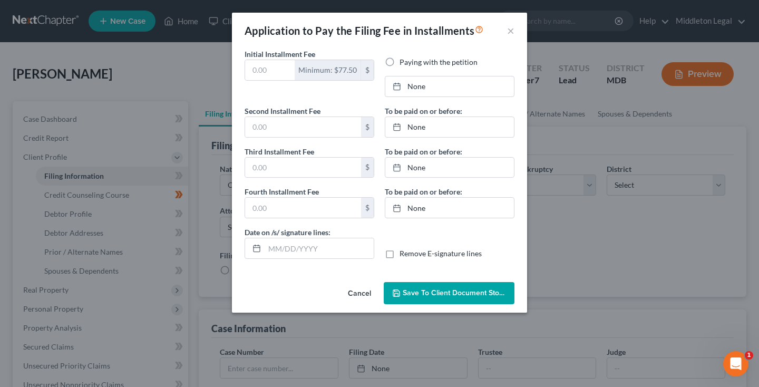
type input "09/10/2025"
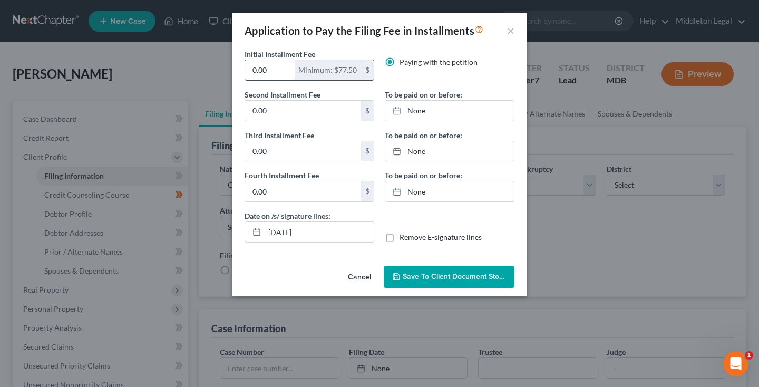
click at [277, 69] on input "0.00" at bounding box center [270, 70] width 50 height 20
type input "84.50"
click at [278, 108] on input "0.00" at bounding box center [303, 111] width 116 height 20
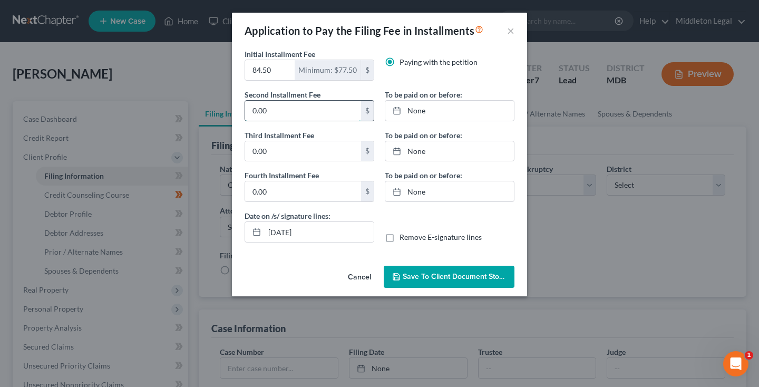
click at [278, 108] on input "0.00" at bounding box center [303, 111] width 116 height 20
type input "84.50"
click at [273, 152] on input "0.00" at bounding box center [303, 151] width 116 height 20
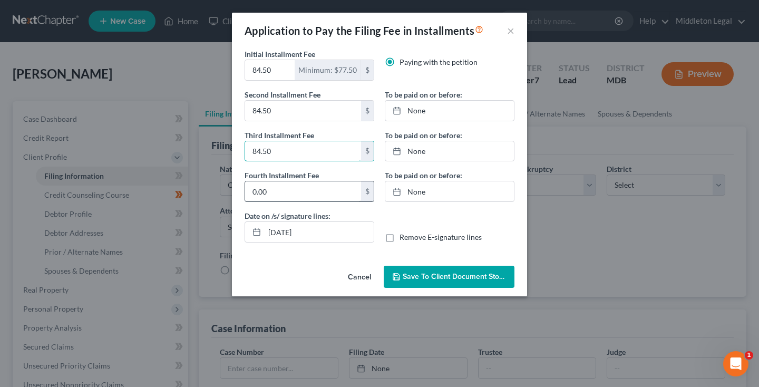
type input "84.50"
click at [276, 191] on input "0.00" at bounding box center [303, 191] width 116 height 20
type input "84.50"
click at [420, 113] on link "None" at bounding box center [449, 111] width 129 height 20
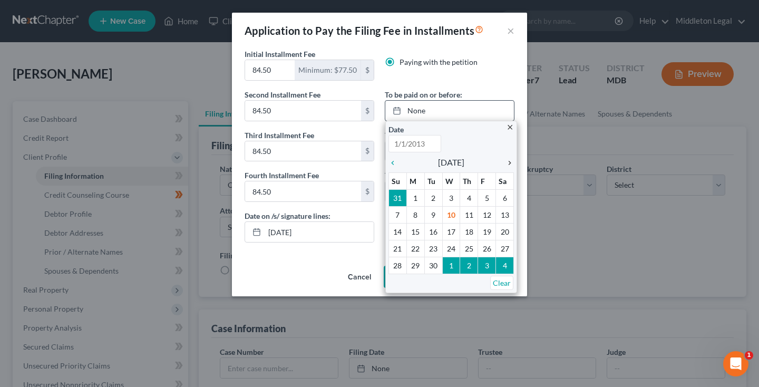
type input "9/10/2025"
click at [509, 163] on icon "chevron_right" at bounding box center [507, 163] width 14 height 8
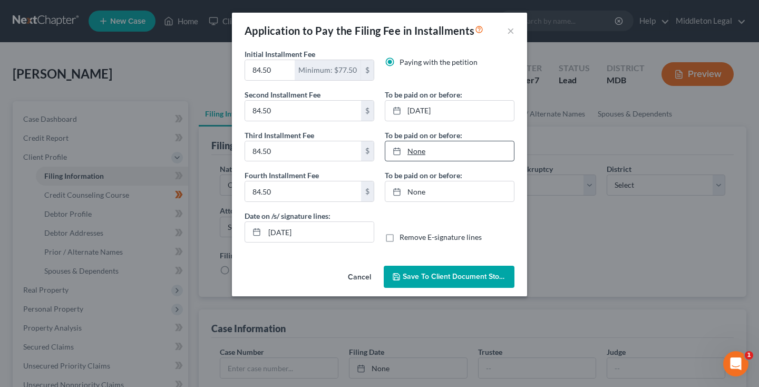
click at [419, 153] on link "None" at bounding box center [449, 151] width 129 height 20
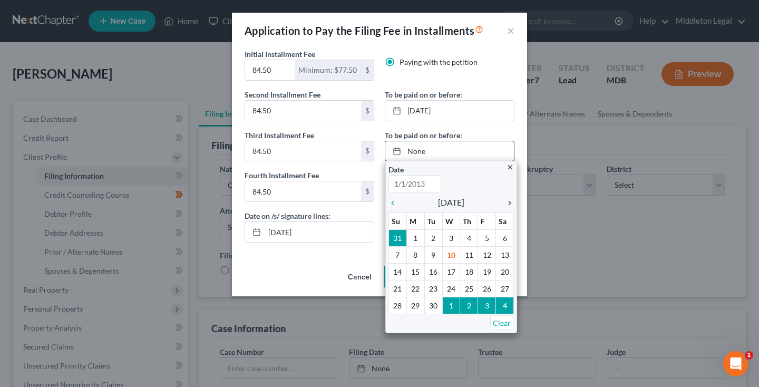
type input "9/10/2025"
click at [508, 204] on icon "chevron_right" at bounding box center [507, 203] width 14 height 8
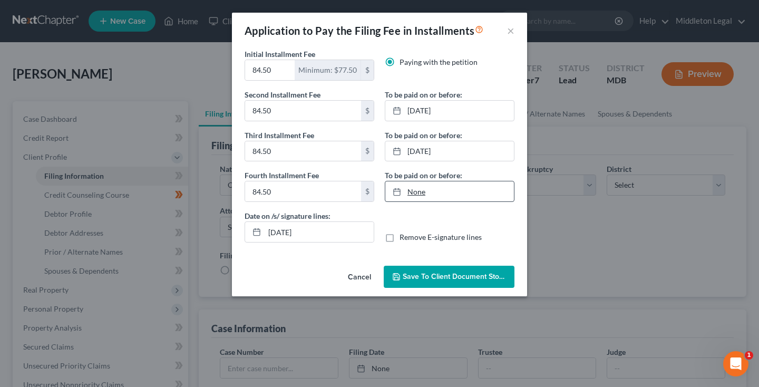
click at [414, 193] on link "None" at bounding box center [449, 191] width 129 height 20
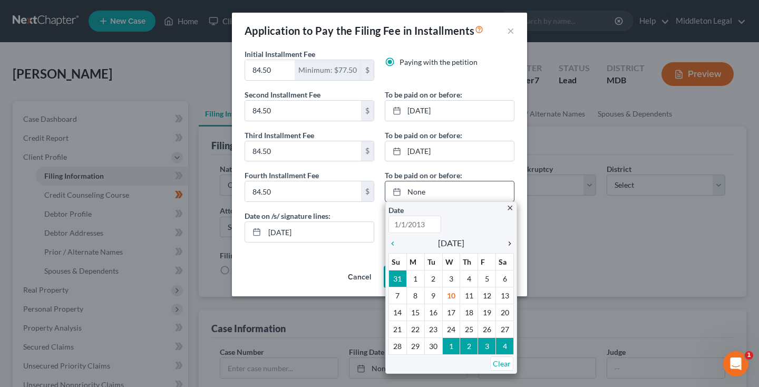
type input "9/10/2025"
click at [506, 242] on icon "chevron_right" at bounding box center [507, 243] width 14 height 8
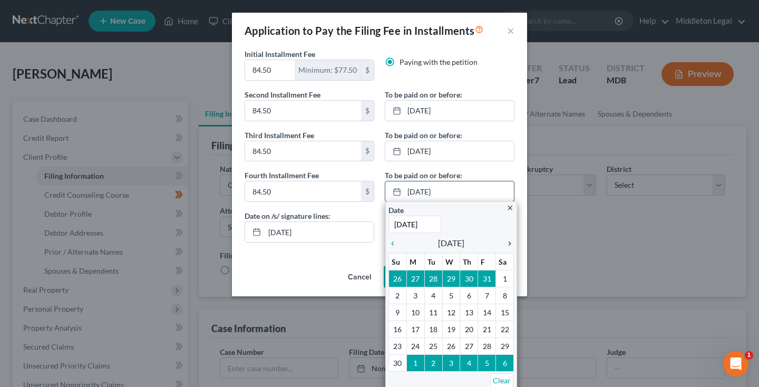
click at [506, 242] on icon "chevron_right" at bounding box center [507, 243] width 14 height 8
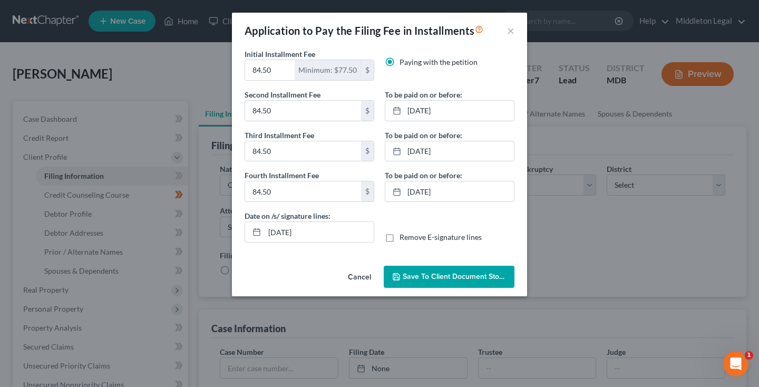
click at [422, 279] on span "Save to Client Document Storage" at bounding box center [459, 276] width 112 height 9
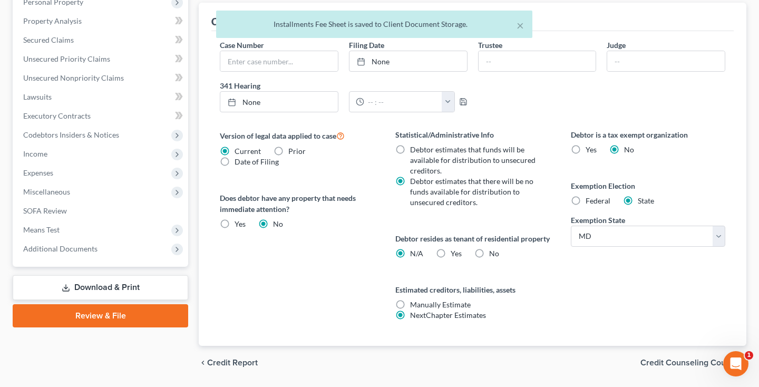
scroll to position [308, 0]
click at [60, 257] on div "Case Dashboard Payments Invoices Payments Payments Credit Report Client Profile…" at bounding box center [101, 29] width 176 height 472
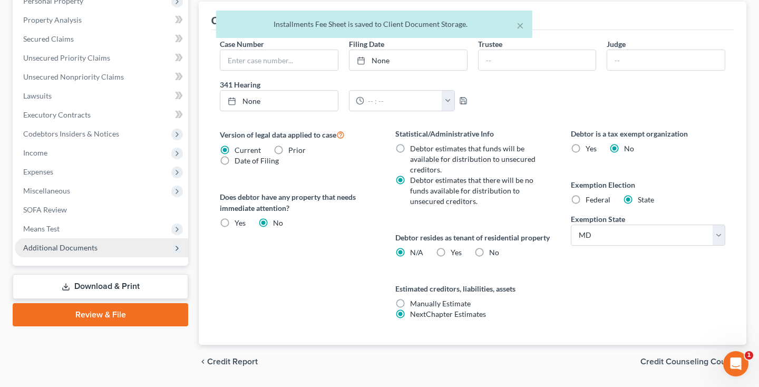
click at [60, 249] on span "Additional Documents" at bounding box center [60, 247] width 74 height 9
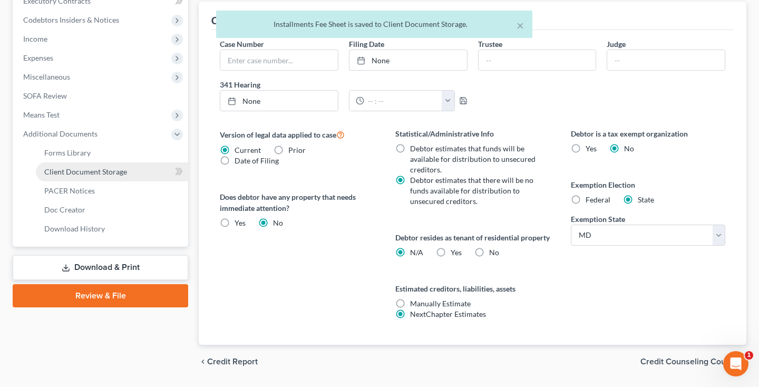
click at [99, 174] on span "Client Document Storage" at bounding box center [85, 171] width 83 height 9
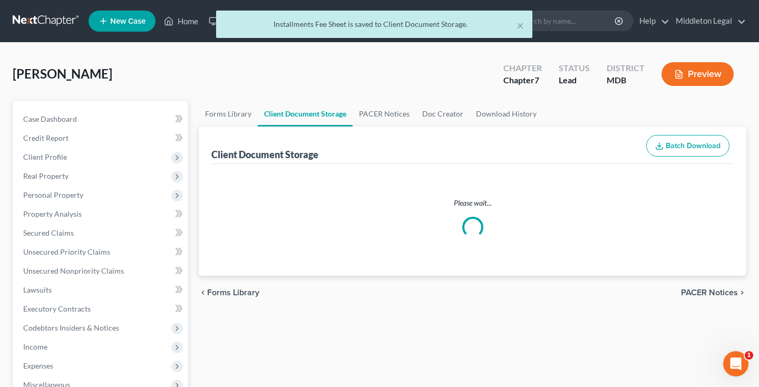
select select "14"
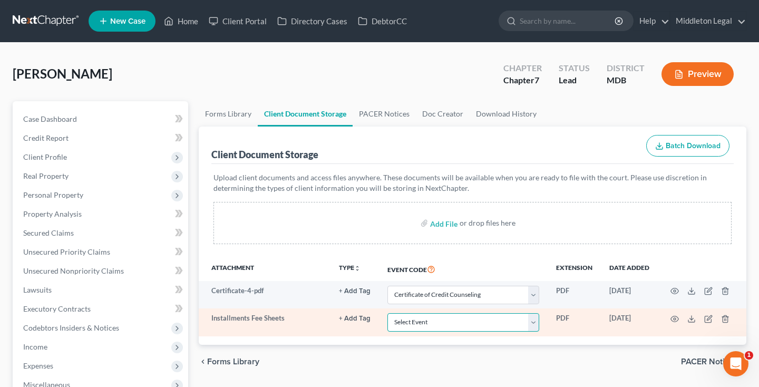
select select "59"
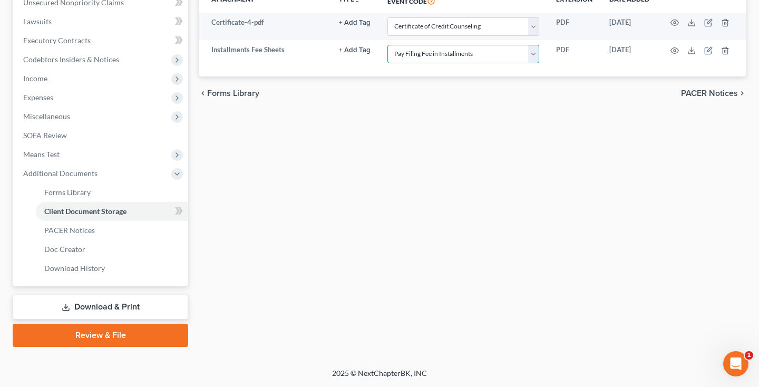
scroll to position [268, 0]
click at [114, 336] on link "Review & File" at bounding box center [101, 335] width 176 height 23
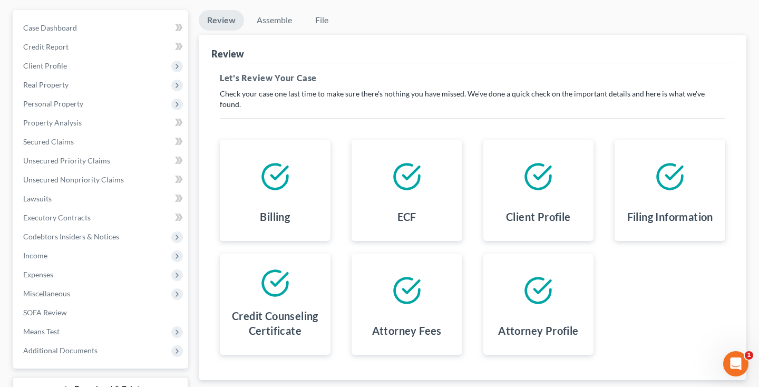
scroll to position [76, 0]
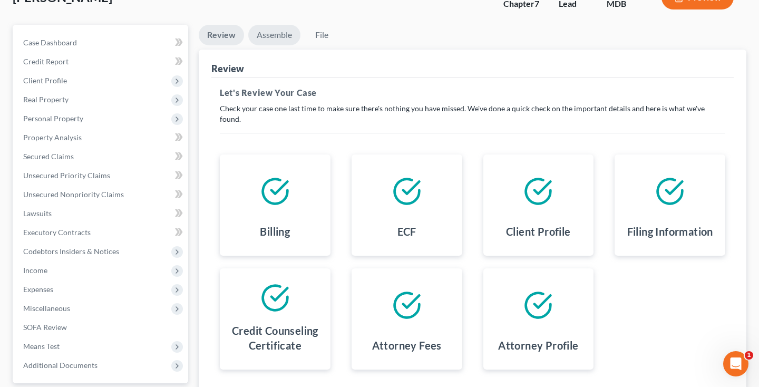
click at [271, 39] on link "Assemble" at bounding box center [274, 35] width 52 height 21
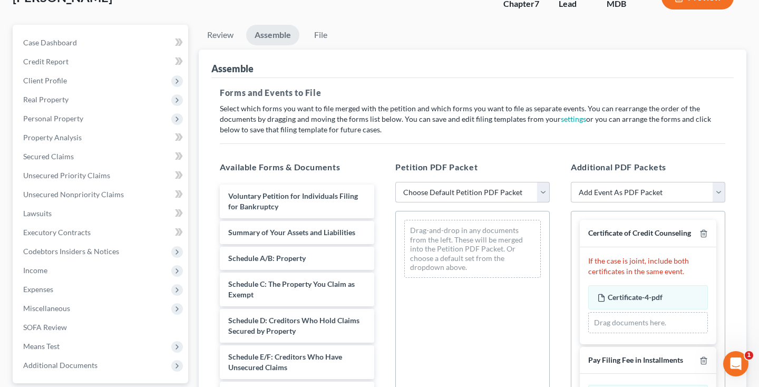
select select "0"
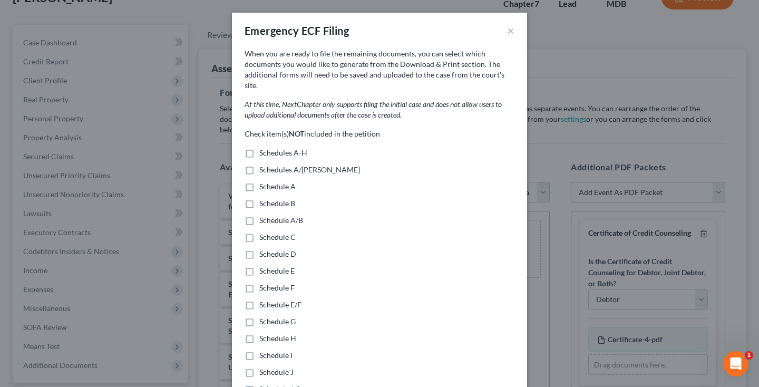
click at [259, 164] on label "Schedules A/B-J" at bounding box center [309, 169] width 101 height 11
click at [264, 164] on input "Schedules A/B-J" at bounding box center [267, 167] width 7 height 7
checkbox input "true"
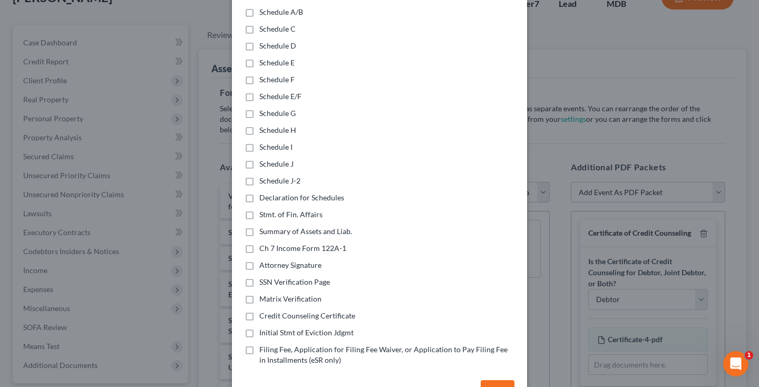
scroll to position [212, 0]
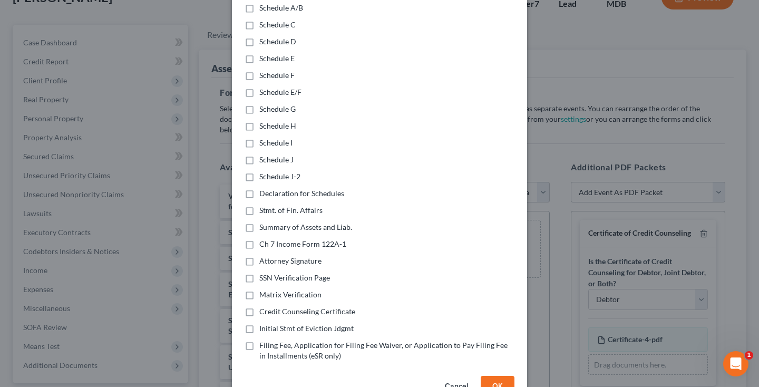
click at [259, 188] on label "Declaration for Schedules" at bounding box center [301, 193] width 85 height 11
click at [264, 188] on input "Declaration for Schedules" at bounding box center [267, 191] width 7 height 7
checkbox input "true"
click at [259, 205] on label "Stmt. of Fin. Affairs" at bounding box center [290, 210] width 63 height 11
click at [264, 205] on input "Stmt. of Fin. Affairs" at bounding box center [267, 208] width 7 height 7
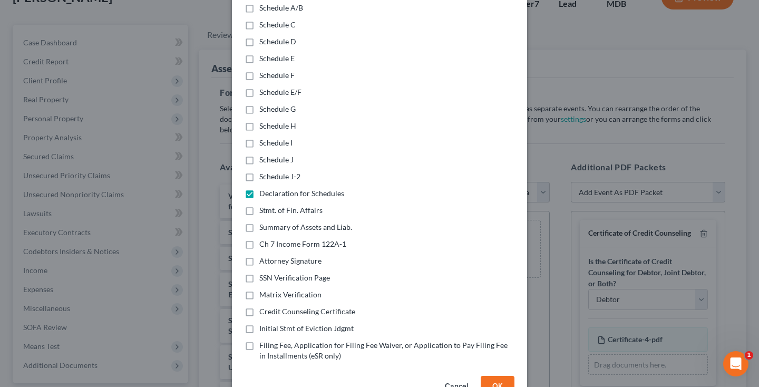
checkbox input "true"
click at [259, 222] on label "Summary of Assets and Liab." at bounding box center [305, 227] width 93 height 11
click at [264, 222] on input "Summary of Assets and Liab." at bounding box center [267, 225] width 7 height 7
checkbox input "true"
click at [259, 239] on label "Ch 7 Income Form 122A-1" at bounding box center [302, 244] width 87 height 11
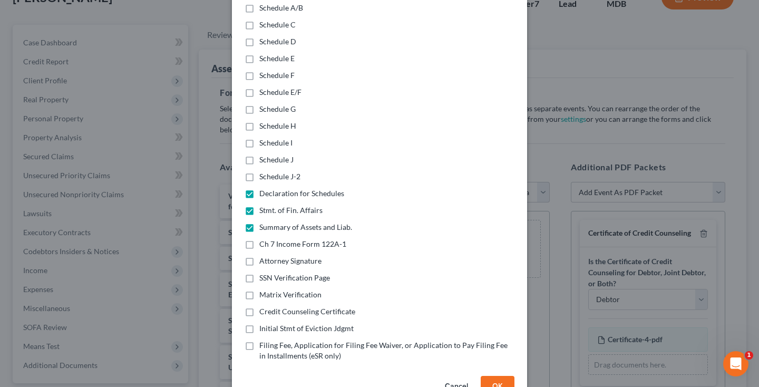
click at [264, 239] on input "Ch 7 Income Form 122A-1" at bounding box center [267, 242] width 7 height 7
checkbox input "true"
click at [259, 323] on label "Initial Stmt of Eviction Jdgmt" at bounding box center [306, 328] width 94 height 11
click at [264, 323] on input "Initial Stmt of Eviction Jdgmt" at bounding box center [267, 326] width 7 height 7
checkbox input "true"
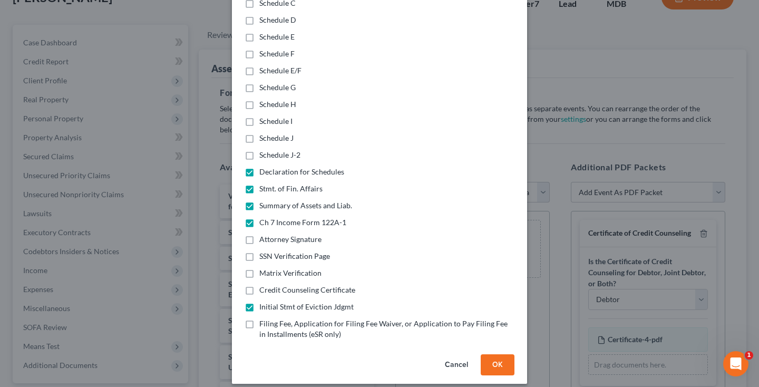
scroll to position [233, 0]
click at [503, 357] on button "OK" at bounding box center [498, 365] width 34 height 21
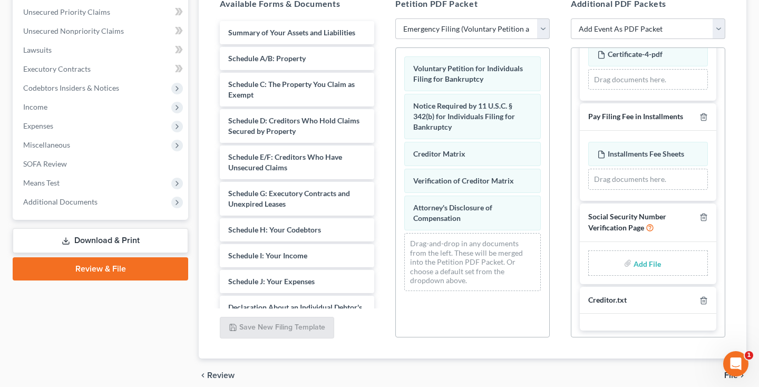
scroll to position [254, 0]
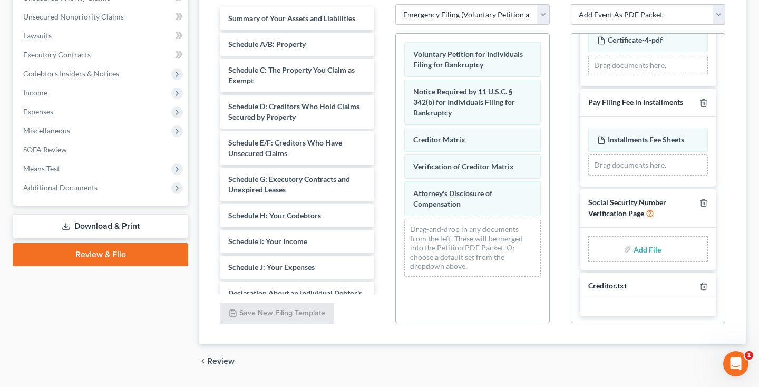
click at [649, 246] on input "file" at bounding box center [646, 248] width 25 height 19
type input "C:\fakepath\25489416-4d16-429a-9b7a-4acde957ca67.pdf"
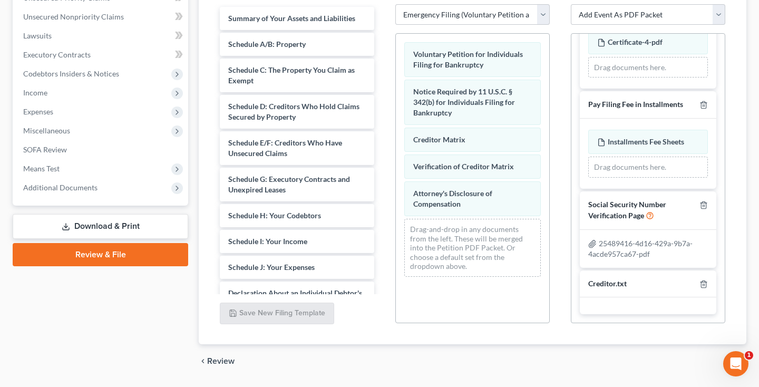
scroll to position [103, 0]
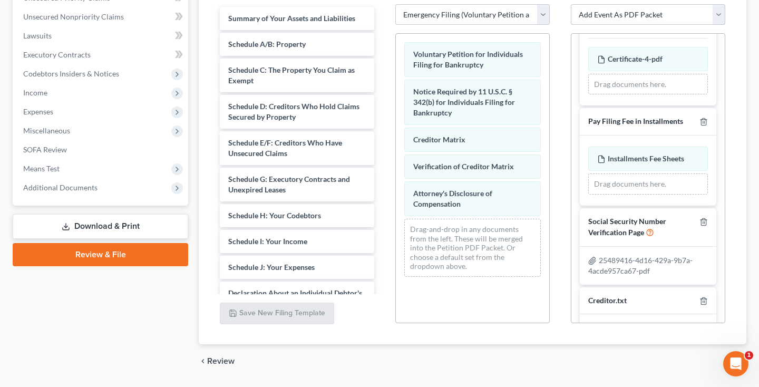
select select "26"
select select
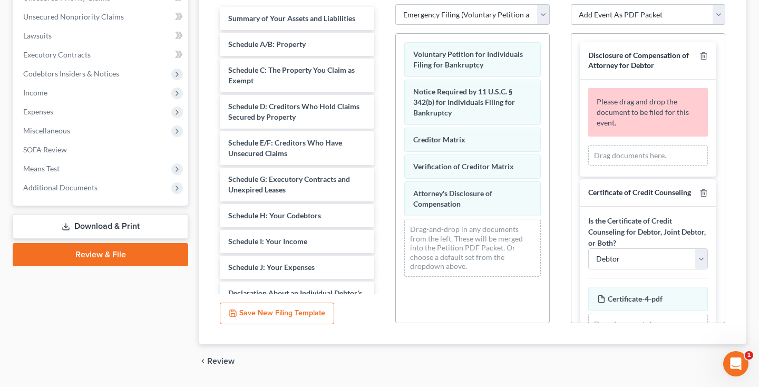
scroll to position [0, 0]
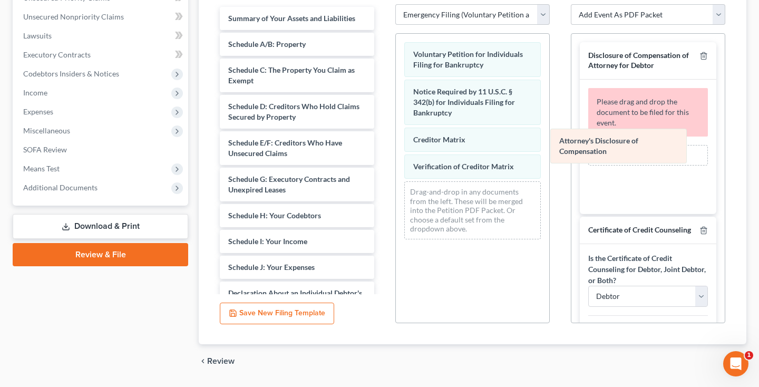
drag, startPoint x: 507, startPoint y: 195, endPoint x: 653, endPoint y: 142, distance: 155.3
click at [549, 142] on div "Attorney's Disclosure of Compensation Voluntary Petition for Individuals Filing…" at bounding box center [472, 141] width 153 height 214
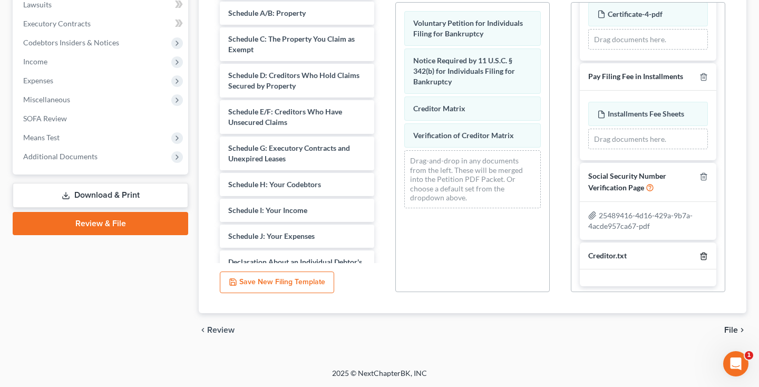
scroll to position [285, 0]
click at [733, 329] on span "File" at bounding box center [731, 330] width 14 height 8
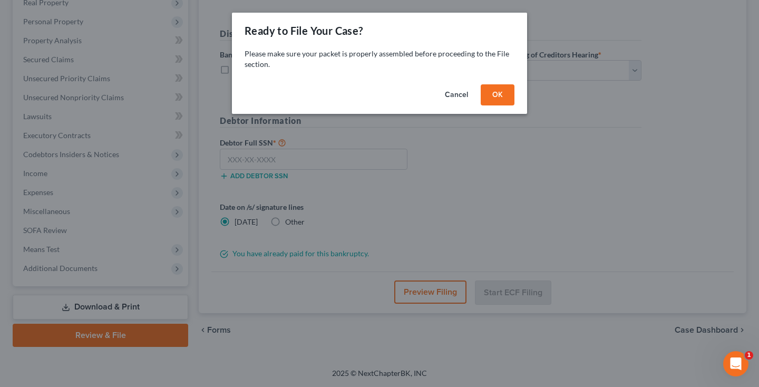
scroll to position [173, 0]
click at [508, 98] on button "OK" at bounding box center [498, 94] width 34 height 21
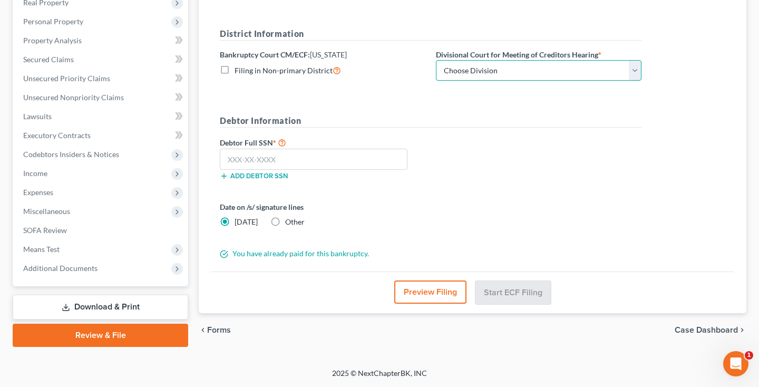
select select "0"
click at [254, 161] on input "text" at bounding box center [314, 159] width 188 height 21
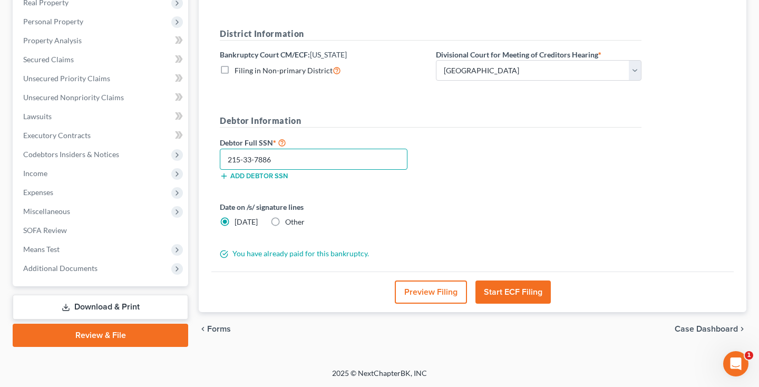
type input "215-33-7886"
click at [415, 294] on button "Preview Filing" at bounding box center [431, 291] width 72 height 23
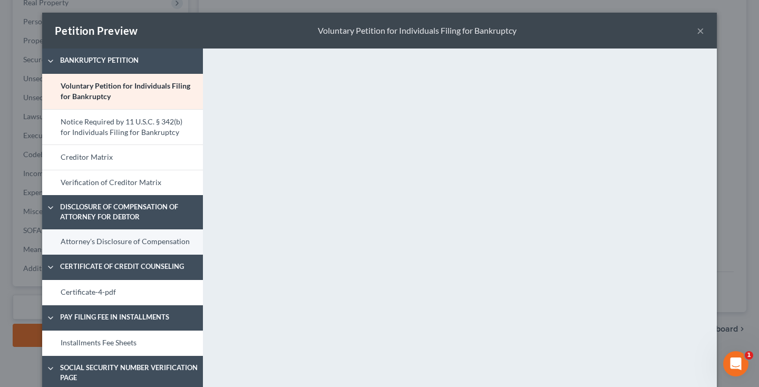
click at [123, 245] on link "Attorney's Disclosure of Compensation" at bounding box center [122, 241] width 161 height 25
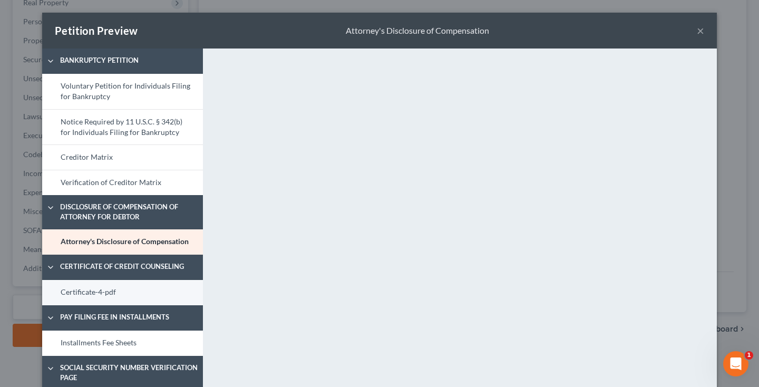
click at [145, 293] on link "Certificate-4-pdf" at bounding box center [122, 292] width 161 height 25
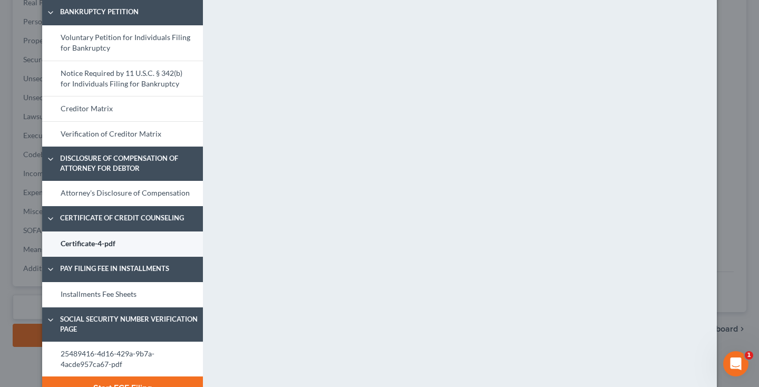
scroll to position [50, 0]
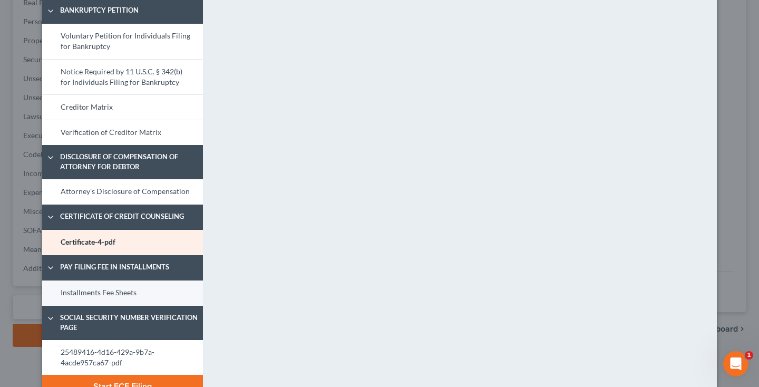
click at [123, 285] on link "Installments Fee Sheets" at bounding box center [122, 292] width 161 height 25
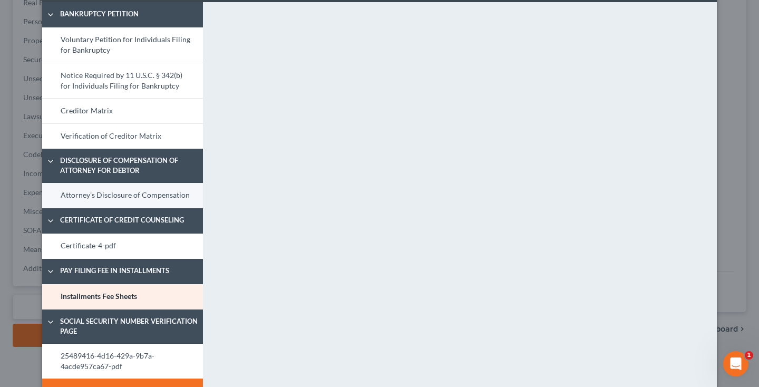
scroll to position [36, 0]
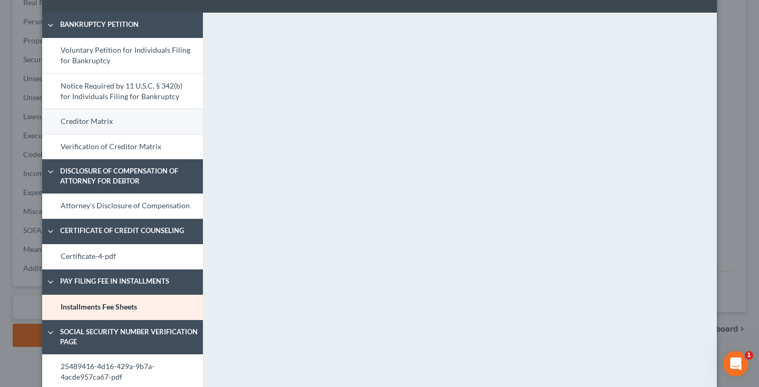
click at [129, 124] on link "Creditor Matrix" at bounding box center [122, 121] width 161 height 25
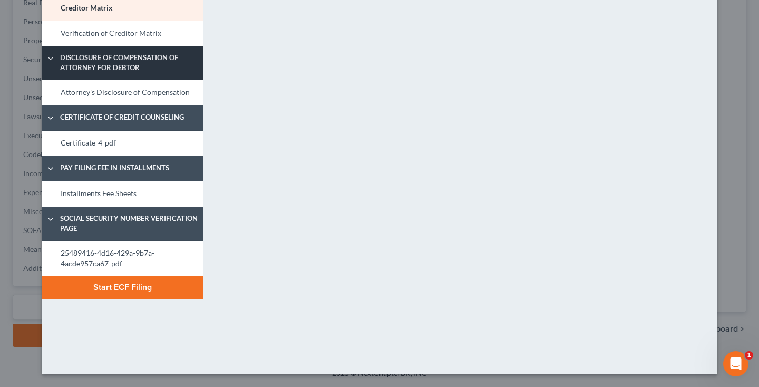
scroll to position [149, 0]
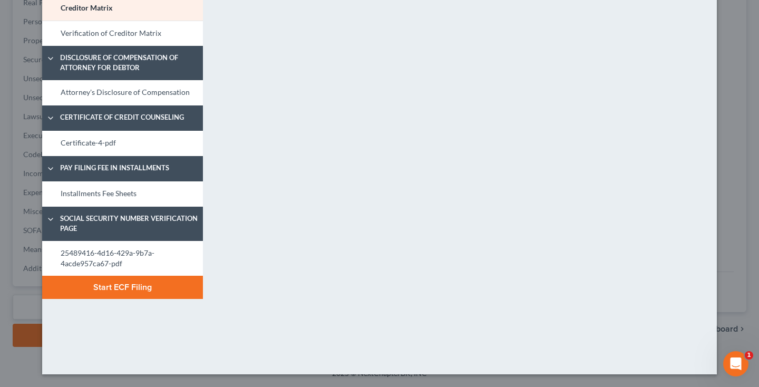
click at [121, 290] on button "Start ECF Filing" at bounding box center [122, 287] width 161 height 23
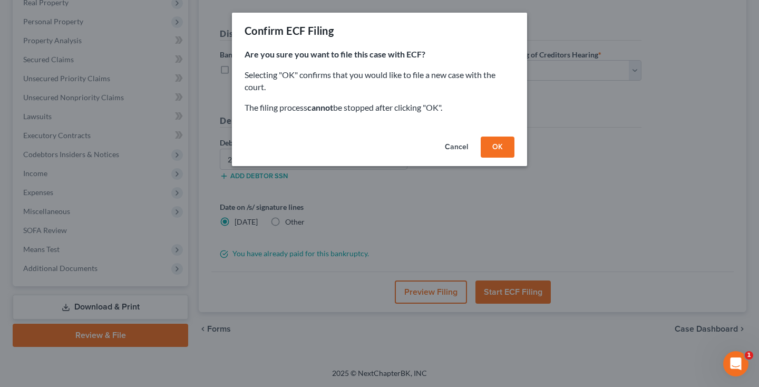
click at [505, 143] on button "OK" at bounding box center [498, 147] width 34 height 21
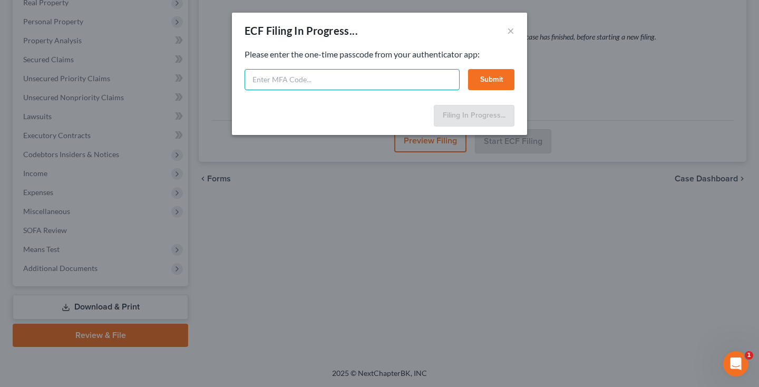
click at [419, 75] on input "text" at bounding box center [352, 79] width 215 height 21
type input "431886"
click at [505, 75] on button "Submit" at bounding box center [491, 79] width 46 height 21
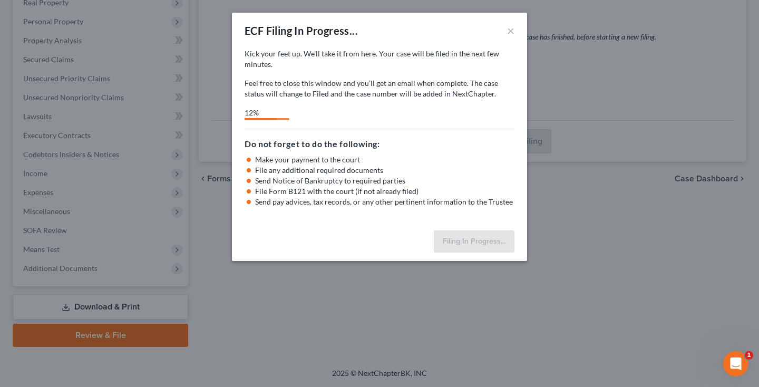
select select "0"
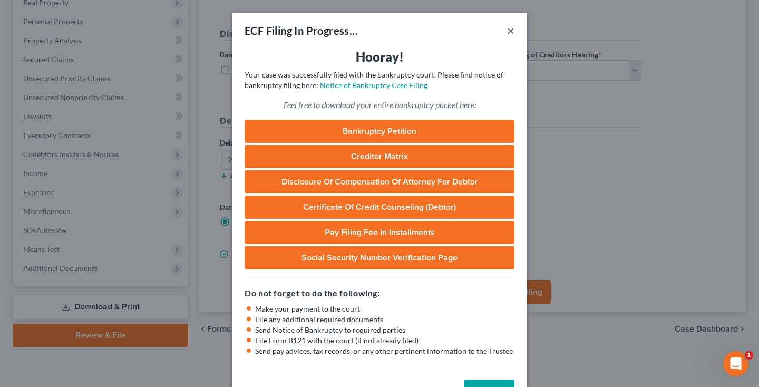
click at [511, 31] on button "×" at bounding box center [510, 30] width 7 height 13
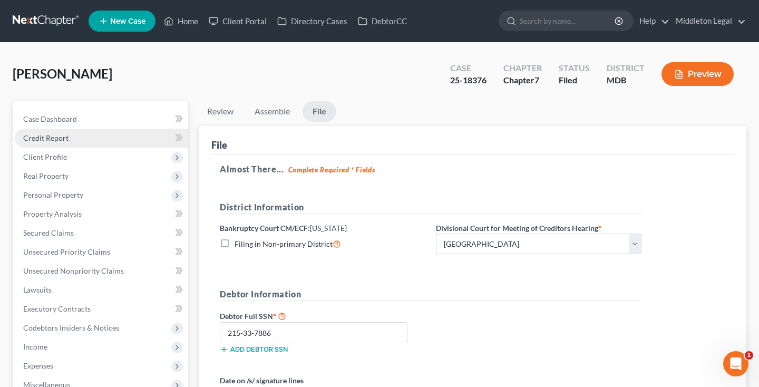
scroll to position [0, 0]
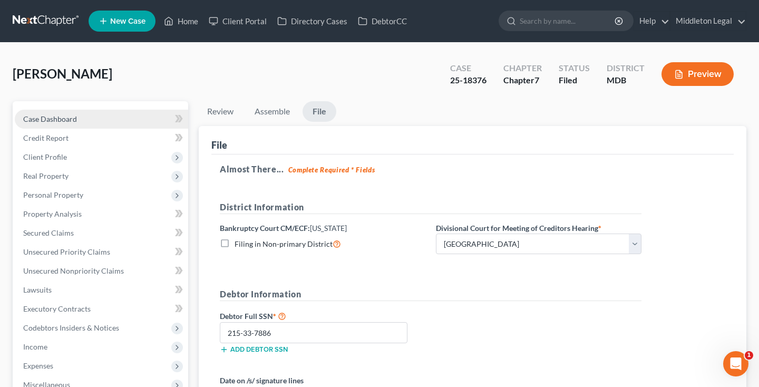
click at [62, 121] on span "Case Dashboard" at bounding box center [50, 118] width 54 height 9
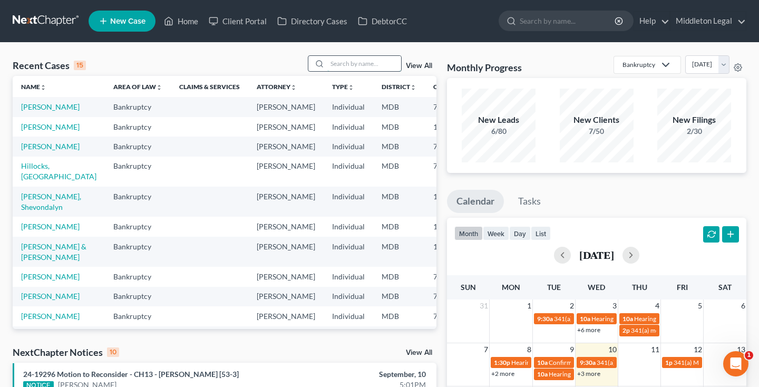
click at [355, 64] on input "search" at bounding box center [364, 63] width 74 height 15
type input "[PERSON_NAME]"
